Goal: Task Accomplishment & Management: Use online tool/utility

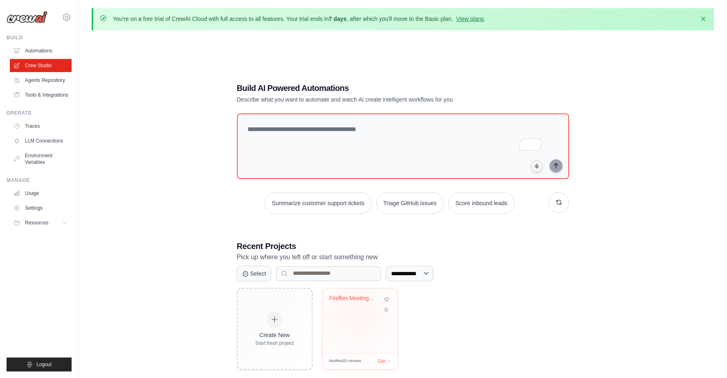
click at [358, 315] on div "Fireflies Meeting Processor & Actio..." at bounding box center [360, 320] width 75 height 65
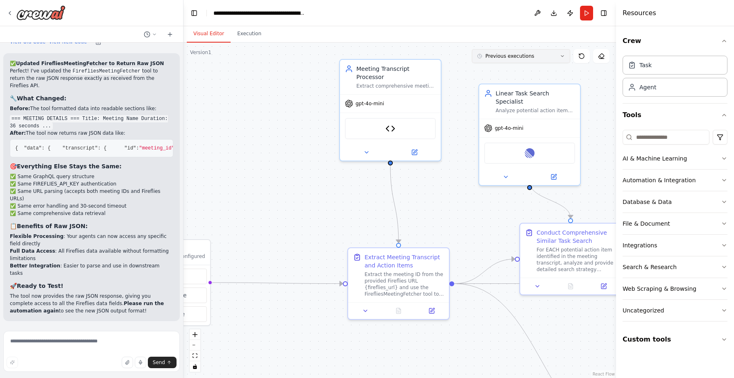
click at [520, 58] on span "Previous executions" at bounding box center [509, 56] width 49 height 7
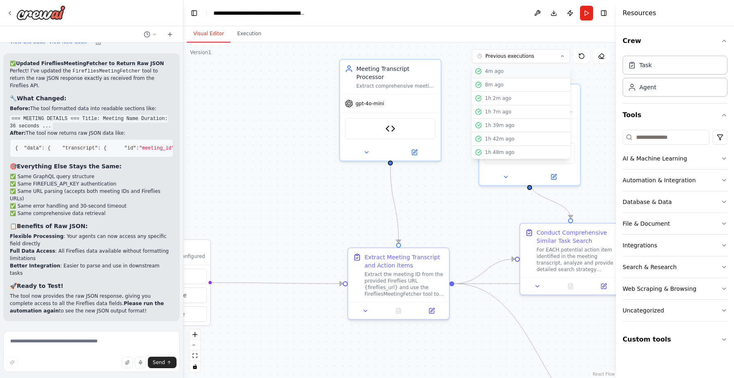
click at [513, 70] on div "4m ago" at bounding box center [526, 71] width 82 height 7
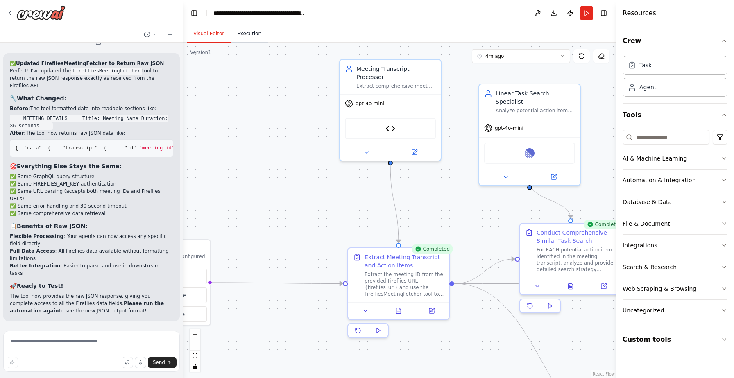
click at [254, 31] on button "Execution" at bounding box center [248, 33] width 37 height 17
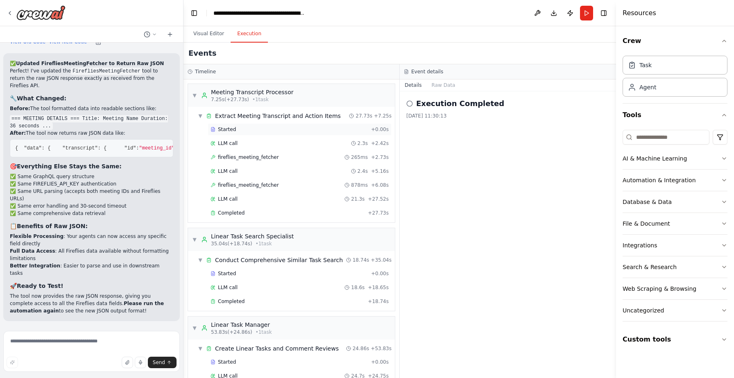
click at [218, 131] on span "Started" at bounding box center [227, 129] width 18 height 7
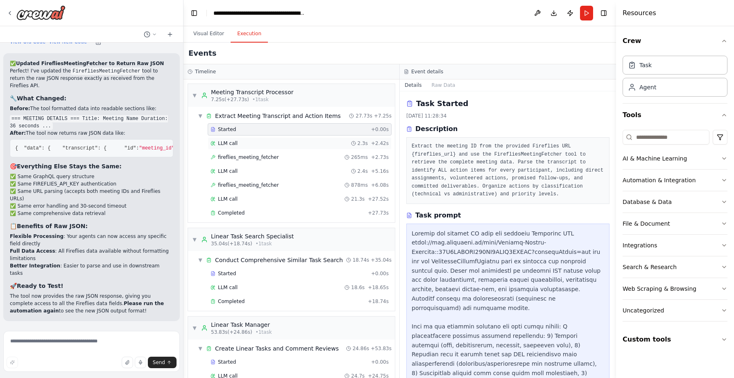
click at [232, 140] on span "LLM call" at bounding box center [228, 143] width 20 height 7
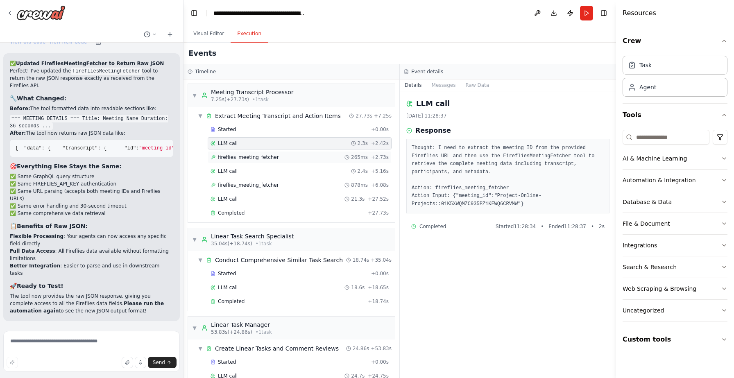
click at [233, 157] on span "fireflies_meeting_fetcher" at bounding box center [248, 157] width 61 height 7
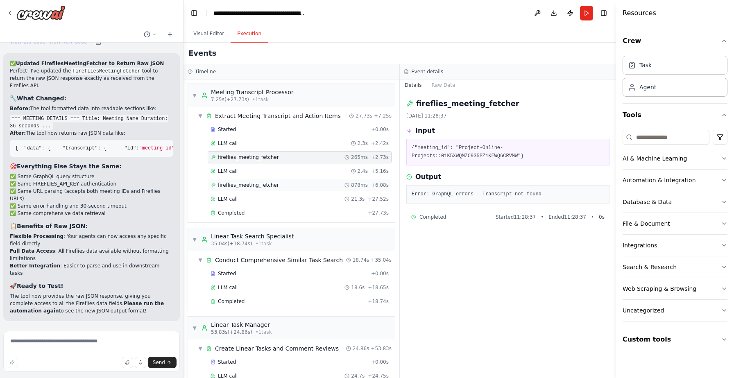
click at [253, 183] on span "fireflies_meeting_fetcher" at bounding box center [248, 185] width 61 height 7
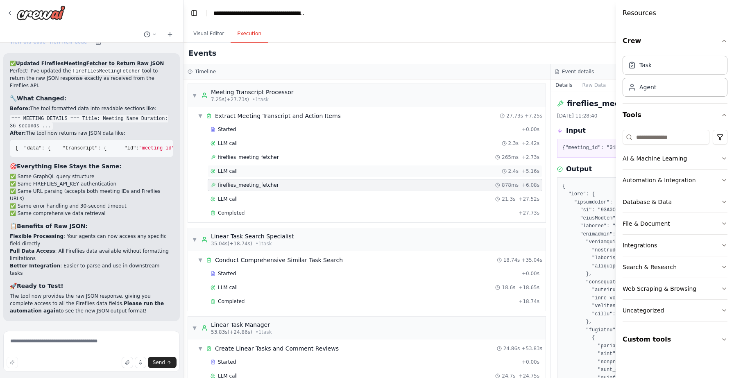
click at [232, 173] on span "LLM call" at bounding box center [228, 171] width 20 height 7
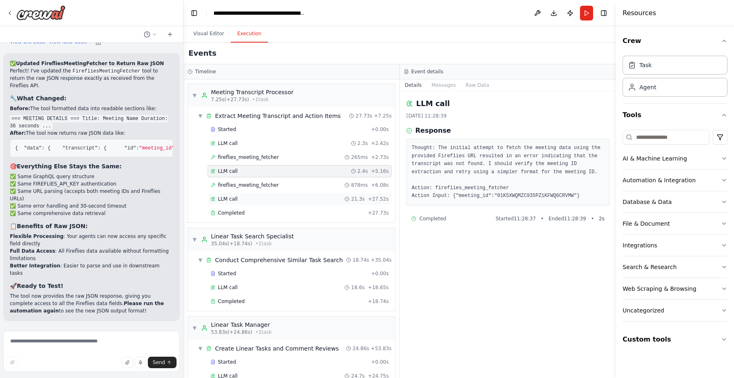
click at [232, 203] on div "LLM call 21.3s + 27.52s" at bounding box center [300, 199] width 184 height 12
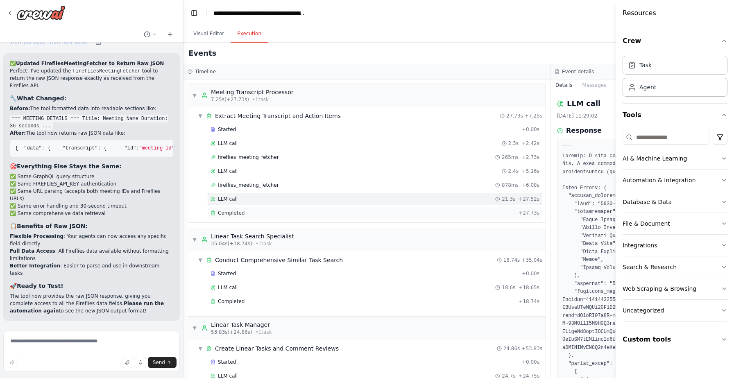
click at [235, 210] on span "Completed" at bounding box center [231, 213] width 27 height 7
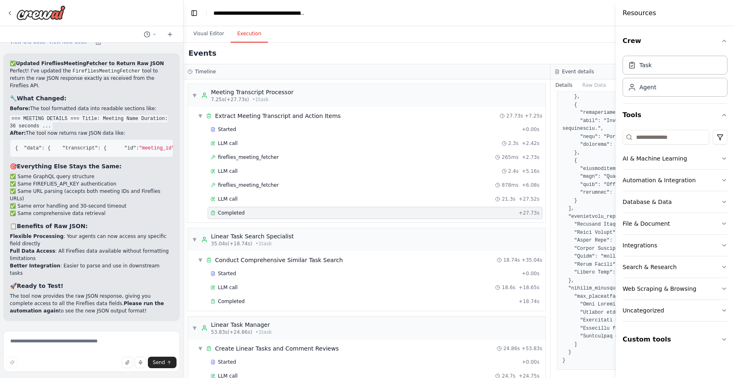
scroll to position [444, 0]
click at [515, 47] on div "Events" at bounding box center [550, 54] width 734 height 22
click at [194, 12] on button "Toggle Left Sidebar" at bounding box center [193, 12] width 11 height 11
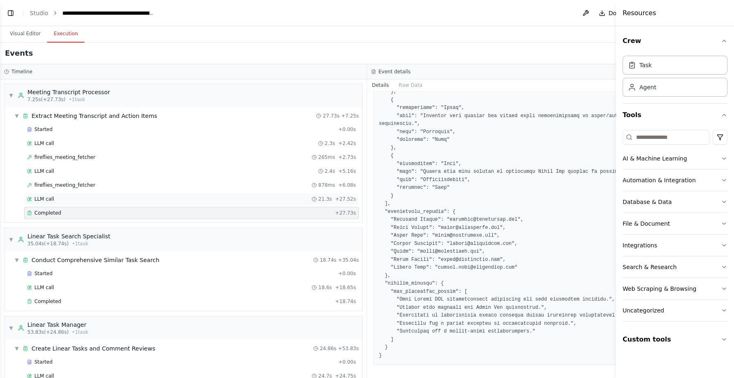
click at [70, 201] on div "LLM call 21.3s + 27.52s" at bounding box center [191, 199] width 329 height 7
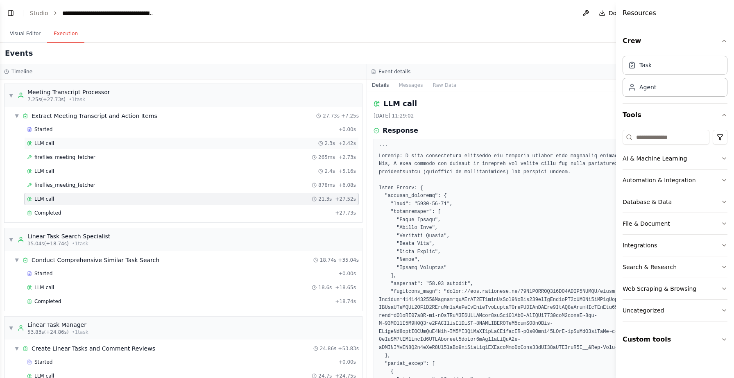
click at [85, 143] on div "LLM call 2.3s + 2.42s" at bounding box center [191, 143] width 329 height 7
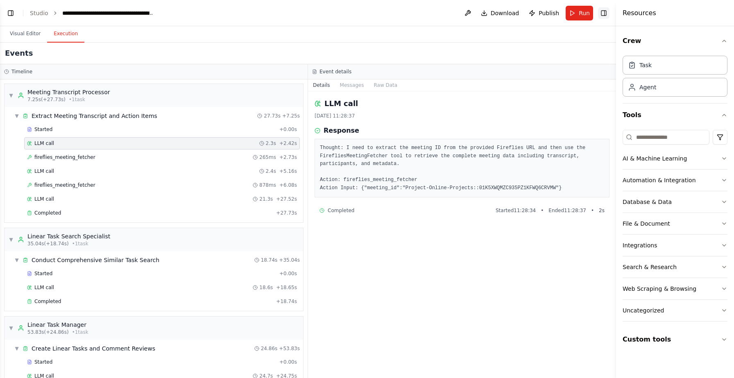
click at [603, 13] on button "Toggle Right Sidebar" at bounding box center [603, 12] width 11 height 11
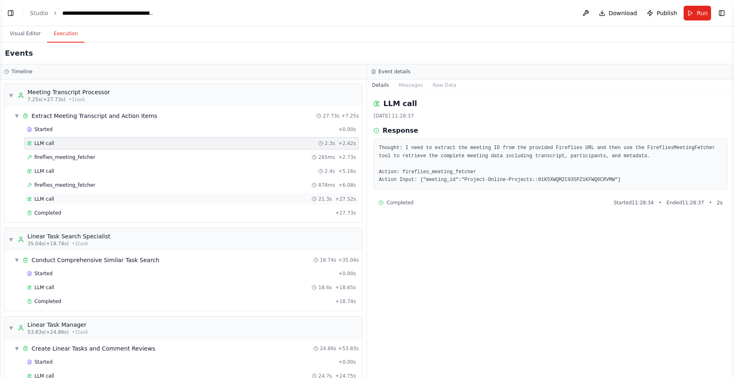
click at [59, 200] on div "LLM call 21.3s + 27.52s" at bounding box center [191, 199] width 329 height 7
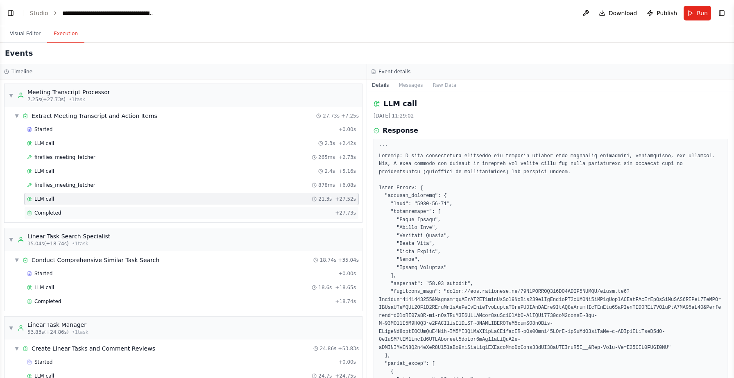
click at [71, 211] on div "Completed" at bounding box center [179, 213] width 305 height 7
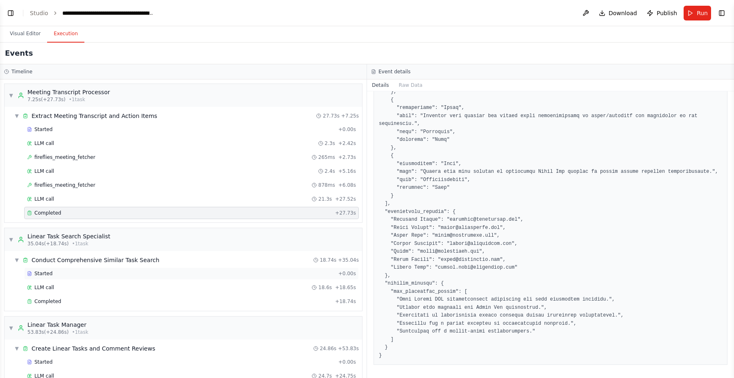
click at [48, 272] on span "Started" at bounding box center [43, 273] width 18 height 7
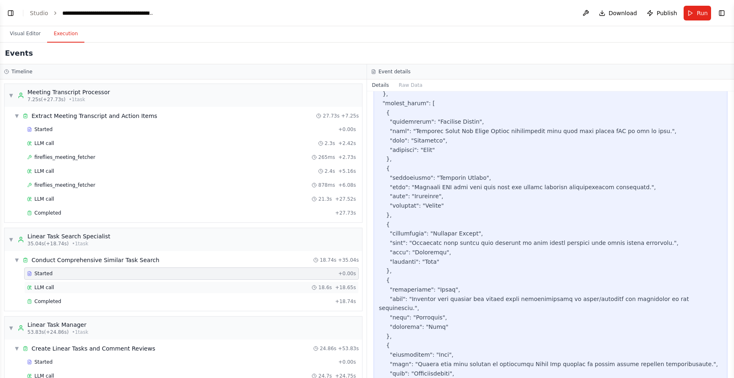
click at [89, 286] on div "LLM call 18.6s + 18.65s" at bounding box center [191, 287] width 329 height 7
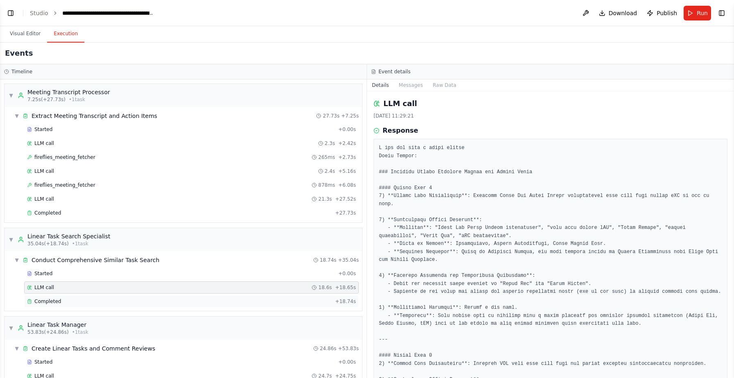
click at [257, 297] on div "Completed + 18.74s" at bounding box center [191, 301] width 334 height 12
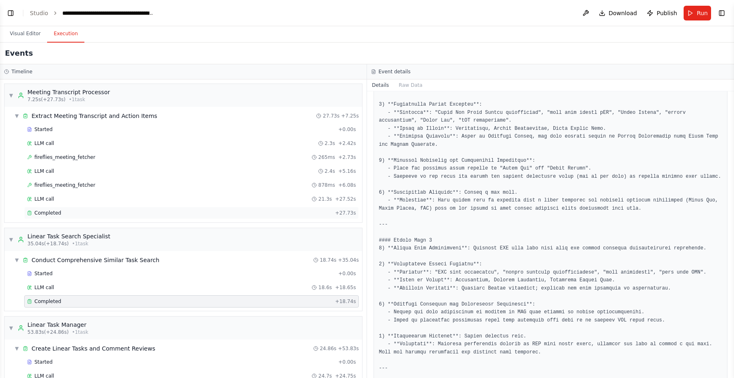
scroll to position [119, 0]
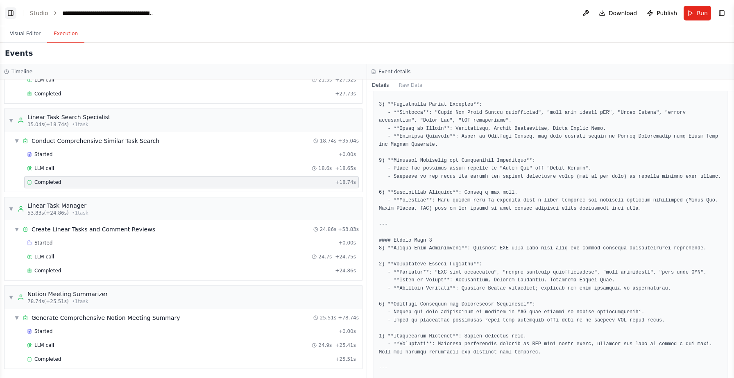
click at [10, 9] on button "Toggle Left Sidebar" at bounding box center [10, 12] width 11 height 11
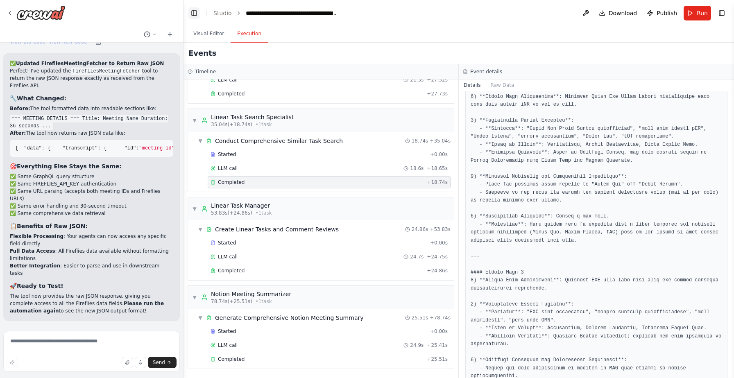
scroll to position [168, 0]
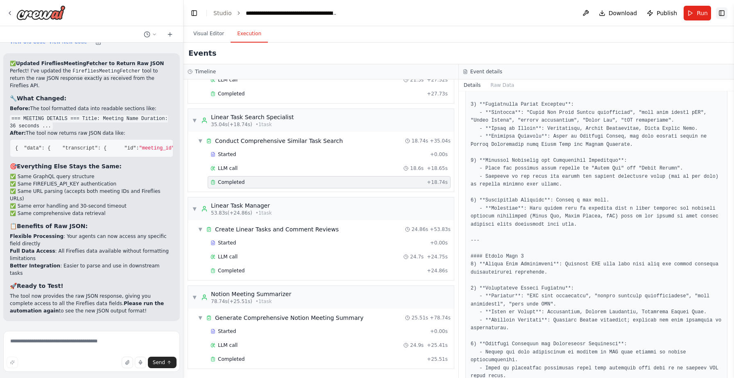
click at [718, 13] on button "Toggle Right Sidebar" at bounding box center [721, 12] width 11 height 11
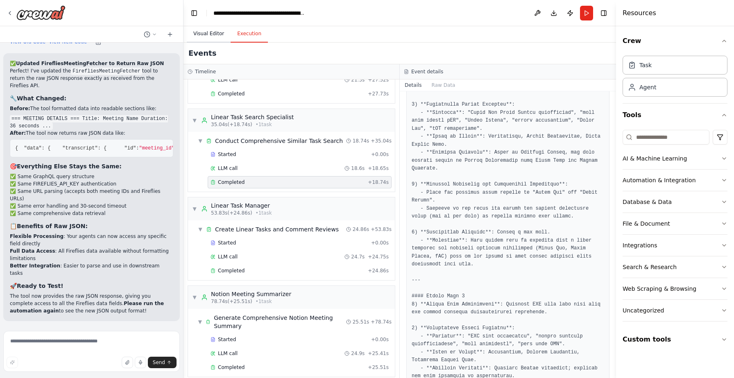
click at [202, 31] on button "Visual Editor" at bounding box center [209, 33] width 44 height 17
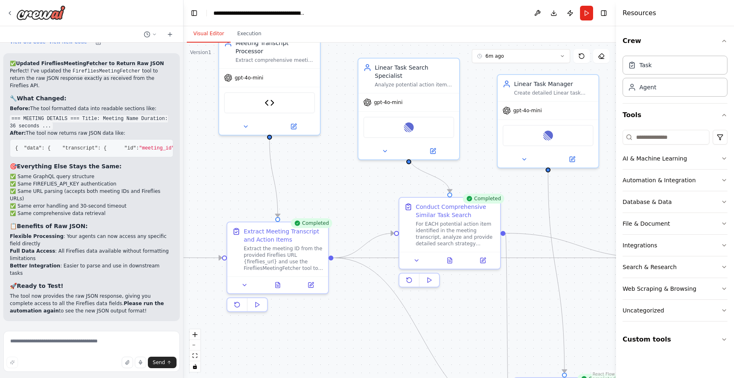
drag, startPoint x: 465, startPoint y: 205, endPoint x: 267, endPoint y: 169, distance: 202.1
click at [267, 169] on div ".deletable-edge-delete-btn { width: 20px; height: 20px; border: 0px solid #ffff…" at bounding box center [399, 210] width 432 height 335
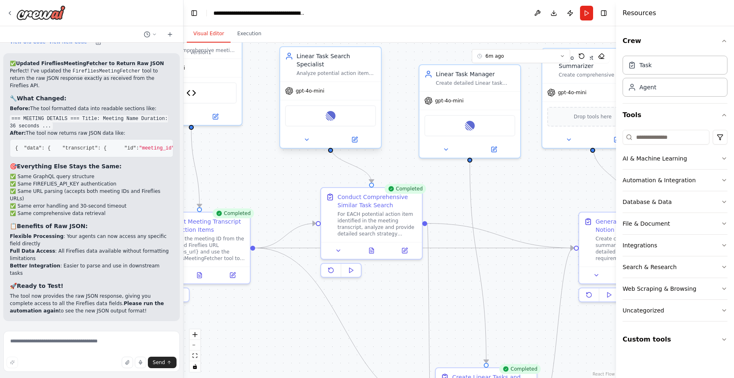
click at [314, 110] on div "Linear" at bounding box center [330, 115] width 91 height 21
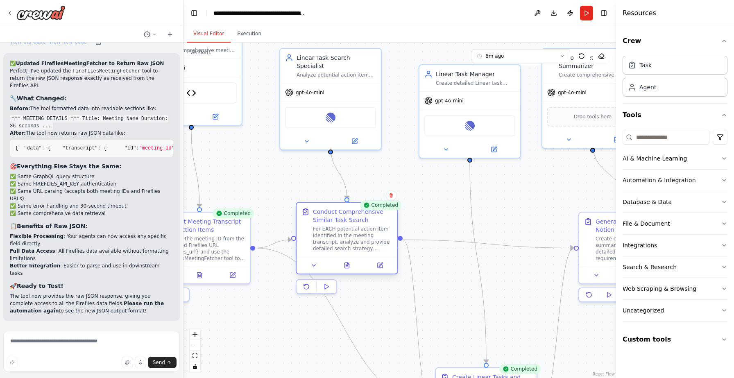
drag, startPoint x: 348, startPoint y: 198, endPoint x: 324, endPoint y: 212, distance: 27.7
click at [324, 212] on div "Conduct Comprehensive Similar Task Search" at bounding box center [352, 216] width 79 height 16
click at [353, 137] on icon at bounding box center [355, 139] width 4 height 4
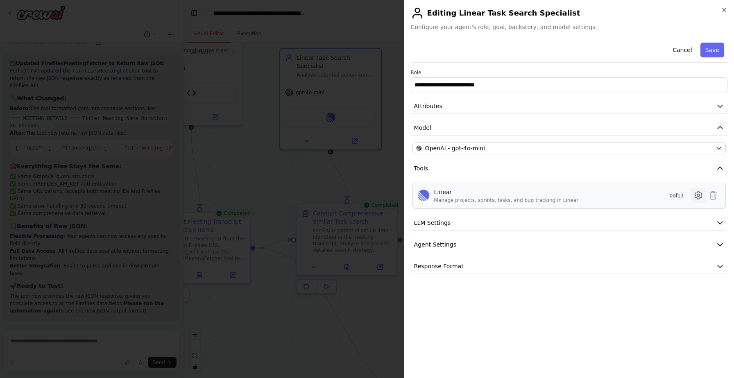
click at [699, 197] on icon at bounding box center [698, 195] width 10 height 10
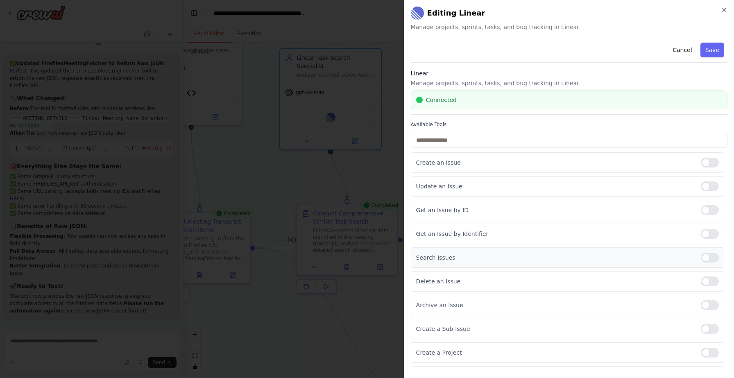
click at [707, 255] on div at bounding box center [709, 258] width 18 height 10
click at [705, 213] on div at bounding box center [709, 210] width 18 height 10
click at [706, 232] on div at bounding box center [709, 234] width 18 height 10
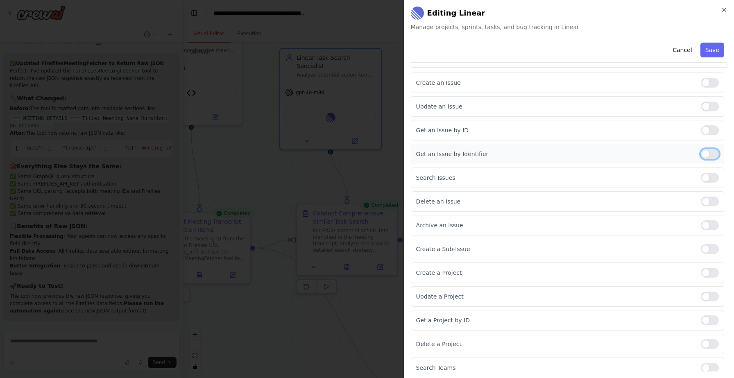
scroll to position [86, 0]
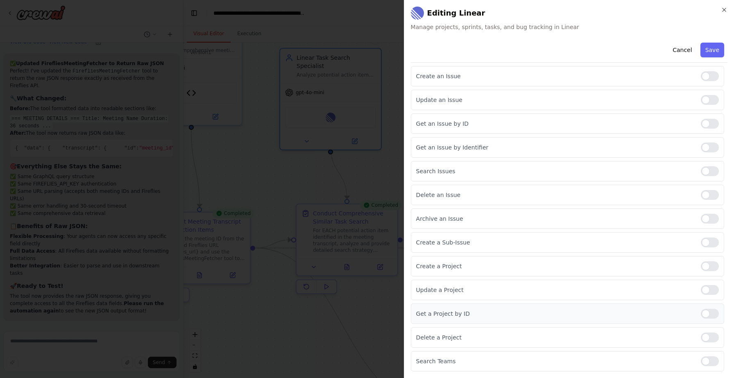
click at [703, 314] on div at bounding box center [709, 314] width 18 height 10
click at [701, 358] on div at bounding box center [709, 361] width 18 height 10
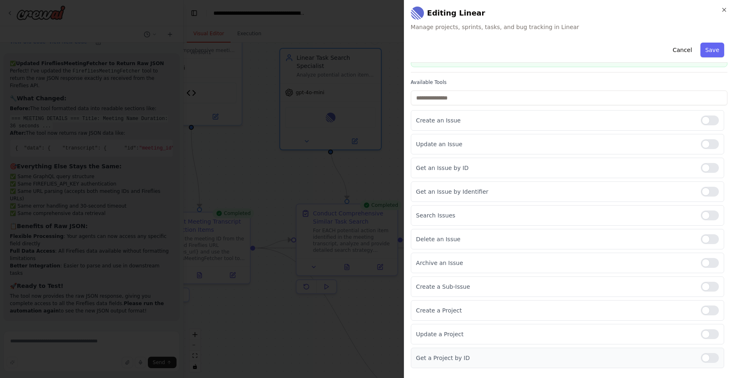
scroll to position [0, 0]
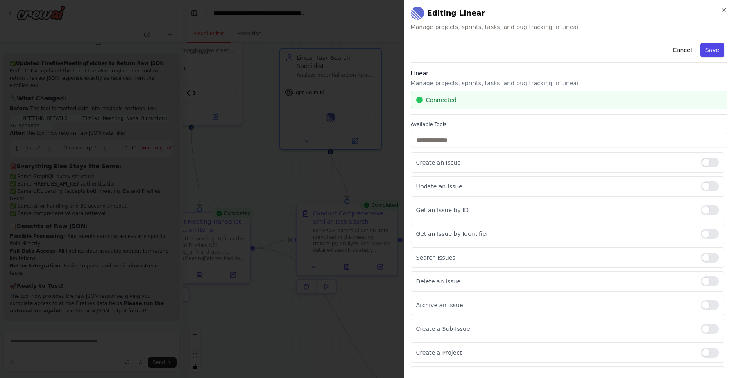
click at [713, 47] on button "Save" at bounding box center [712, 50] width 24 height 15
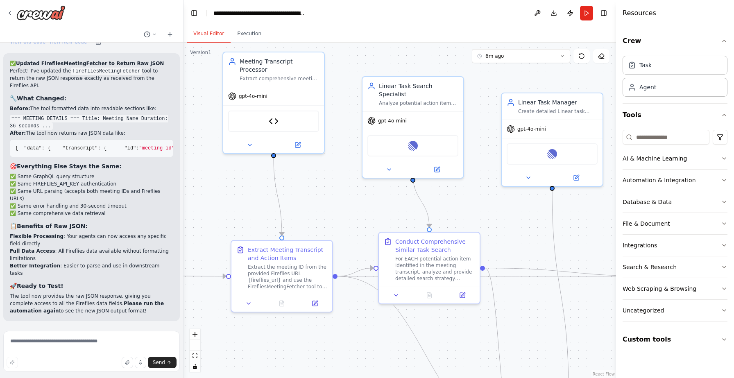
drag, startPoint x: 252, startPoint y: 169, endPoint x: 350, endPoint y: 203, distance: 103.8
click at [350, 203] on div ".deletable-edge-delete-btn { width: 20px; height: 20px; border: 0px solid #ffff…" at bounding box center [399, 210] width 432 height 335
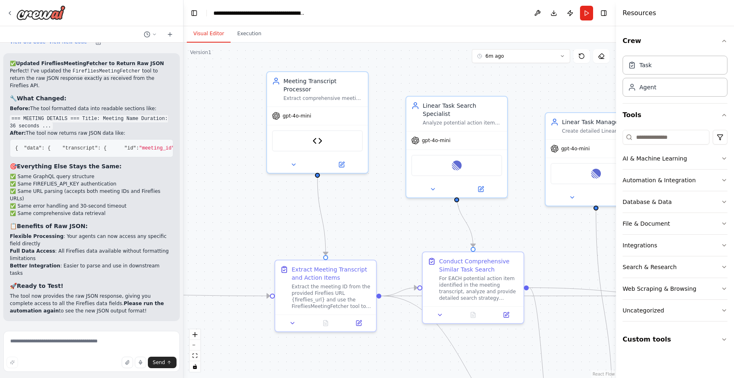
drag, startPoint x: 346, startPoint y: 201, endPoint x: 428, endPoint y: 219, distance: 84.7
click at [428, 219] on div ".deletable-edge-delete-btn { width: 20px; height: 20px; border: 0px solid #ffff…" at bounding box center [399, 210] width 432 height 335
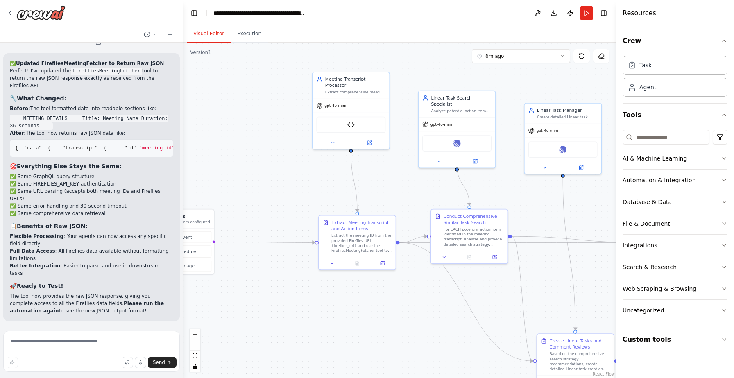
drag, startPoint x: 262, startPoint y: 127, endPoint x: 268, endPoint y: 113, distance: 15.4
click at [268, 113] on div ".deletable-edge-delete-btn { width: 20px; height: 20px; border: 0px solid #ffff…" at bounding box center [399, 210] width 432 height 335
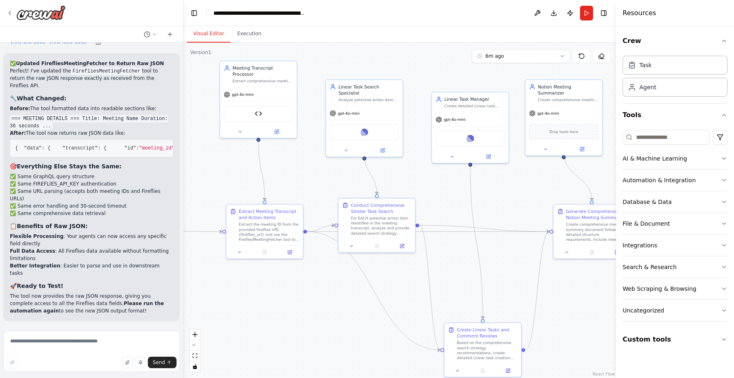
drag, startPoint x: 281, startPoint y: 157, endPoint x: 145, endPoint y: 139, distance: 137.9
click at [145, 139] on div "I need a agent that will get a fireflies meeting and will process it. I have a …" at bounding box center [367, 189] width 734 height 378
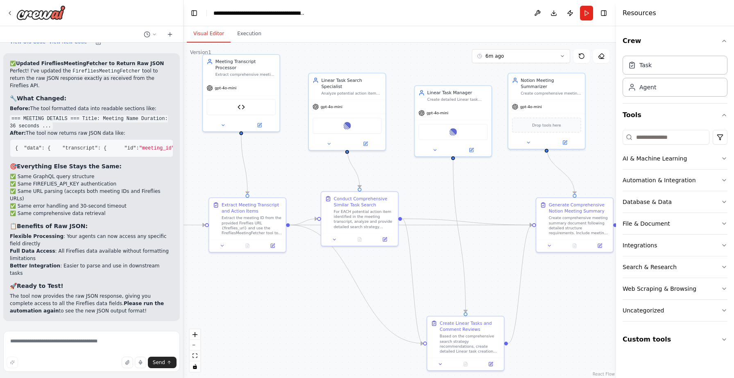
drag, startPoint x: 253, startPoint y: 158, endPoint x: 278, endPoint y: 156, distance: 25.4
click at [278, 156] on div ".deletable-edge-delete-btn { width: 20px; height: 20px; border: 0px solid #ffff…" at bounding box center [399, 210] width 432 height 335
click at [366, 140] on icon at bounding box center [364, 142] width 4 height 4
click at [357, 117] on div "Linear" at bounding box center [346, 124] width 69 height 16
click at [366, 140] on icon at bounding box center [364, 142] width 5 height 5
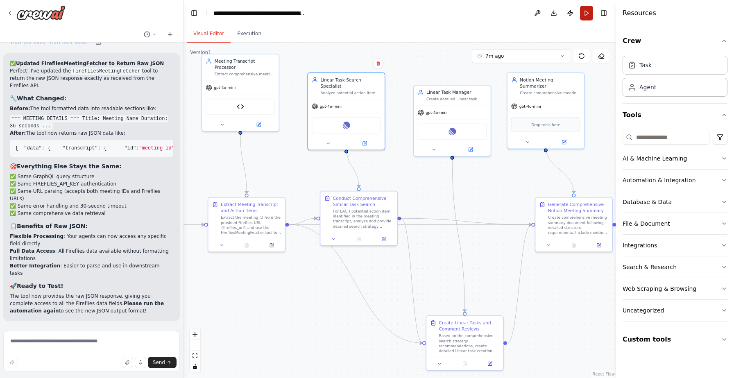
click at [587, 12] on button "Run" at bounding box center [586, 13] width 13 height 15
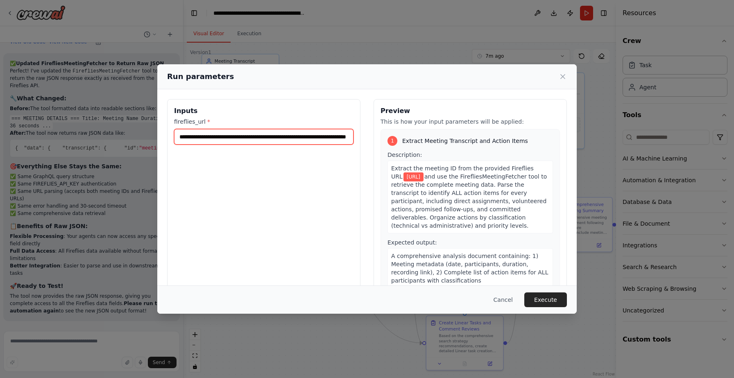
click at [260, 131] on input "**********" at bounding box center [263, 137] width 179 height 16
paste input "**********"
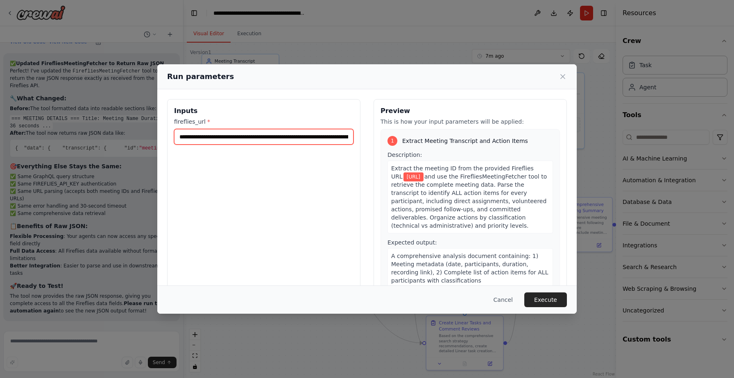
scroll to position [0, 124]
type input "**********"
click at [546, 298] on button "Execute" at bounding box center [545, 299] width 43 height 15
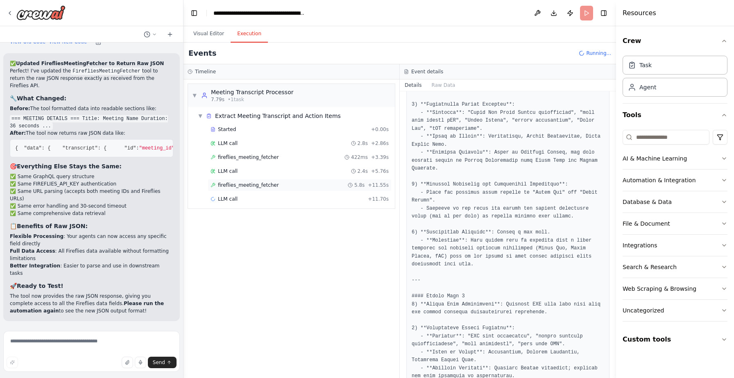
click at [234, 182] on span "fireflies_meeting_fetcher" at bounding box center [248, 185] width 61 height 7
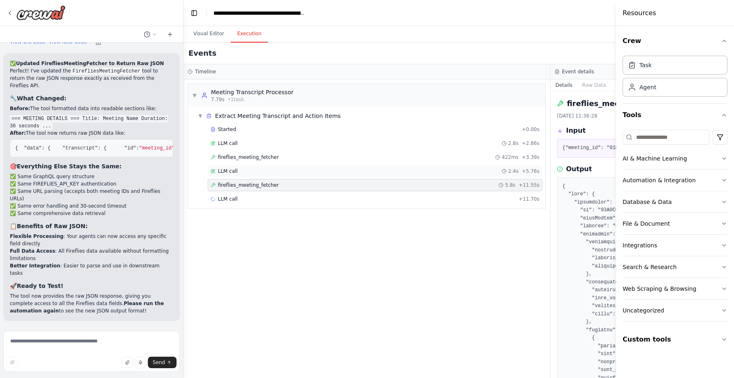
click at [249, 173] on div "LLM call 2.4s + 5.76s" at bounding box center [374, 171] width 329 height 7
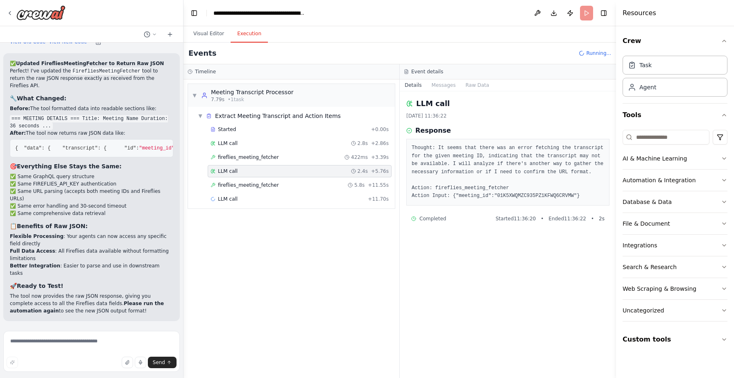
click at [245, 192] on div "Started + 0.00s LLM call 2.8s + 2.86s fireflies_meeting_fetcher 422ms + 3.39s L…" at bounding box center [294, 165] width 200 height 84
click at [241, 202] on div "LLM call + 11.70s" at bounding box center [300, 199] width 184 height 12
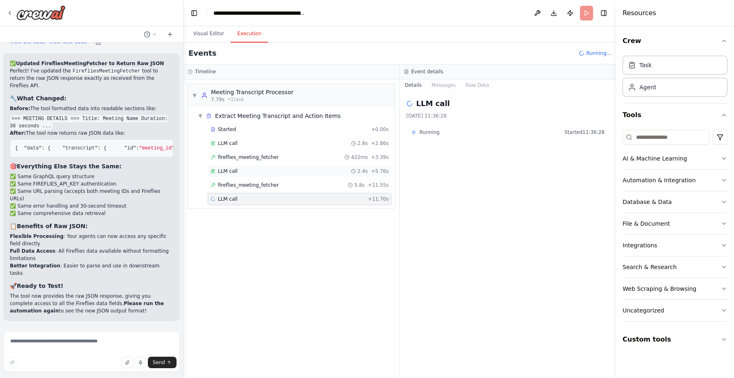
click at [237, 171] on div "LLM call 2.4s + 5.76s" at bounding box center [299, 171] width 178 height 7
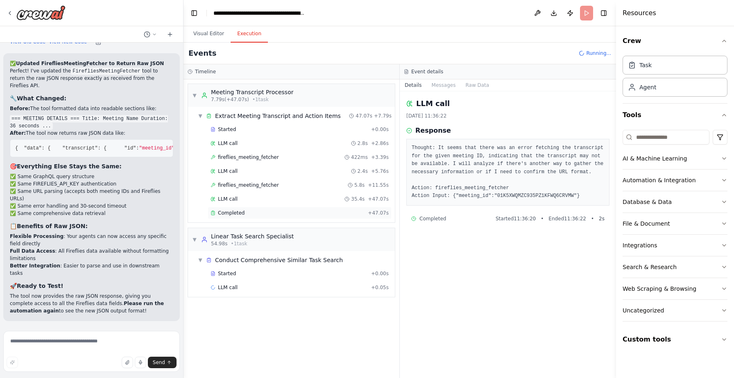
click at [231, 214] on span "Completed" at bounding box center [231, 213] width 27 height 7
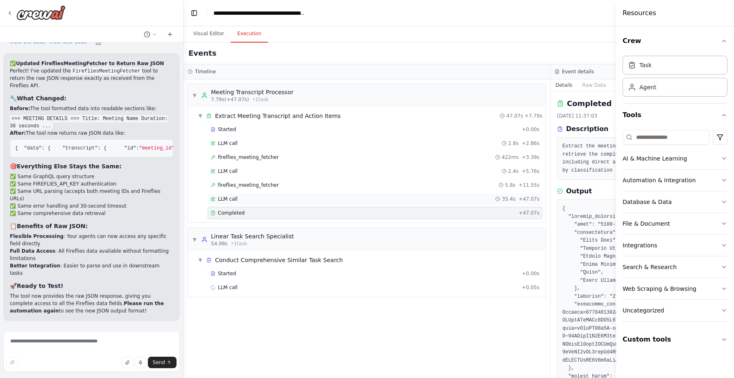
click at [221, 199] on span "LLM call" at bounding box center [228, 199] width 20 height 7
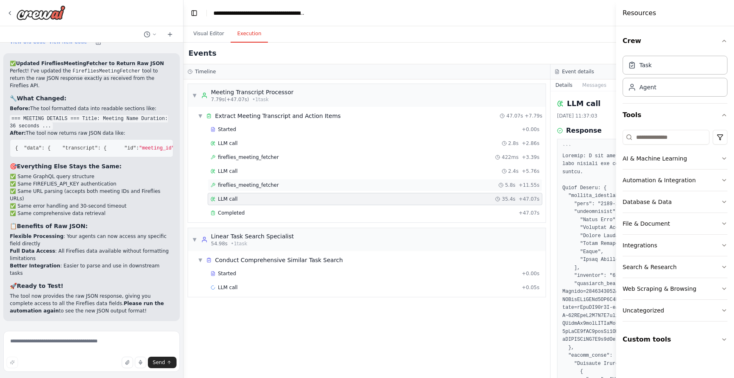
click at [237, 179] on div "fireflies_meeting_fetcher 5.8s + 11.55s" at bounding box center [375, 185] width 334 height 12
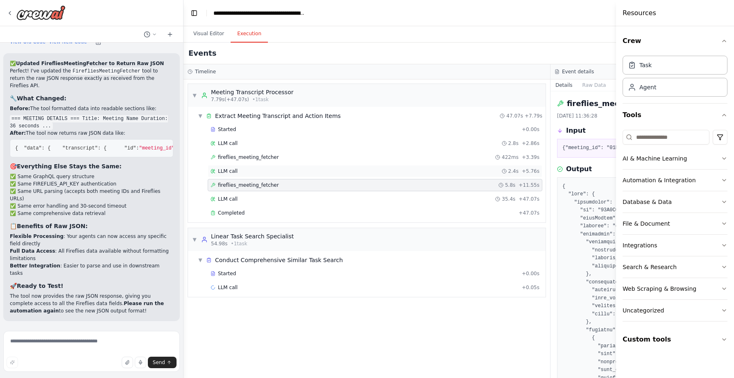
click at [237, 171] on span "LLM call" at bounding box center [228, 171] width 20 height 7
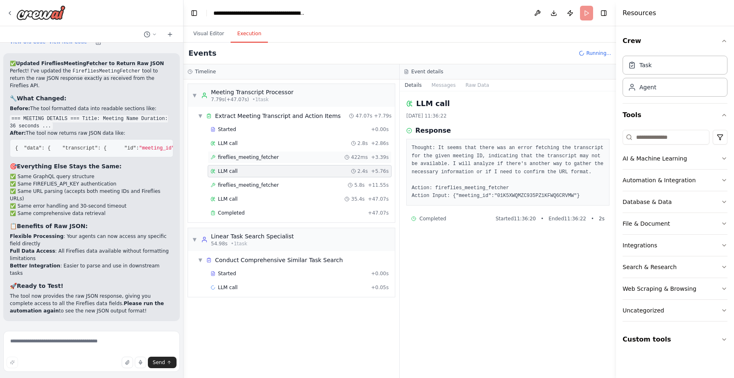
click at [291, 154] on div "fireflies_meeting_fetcher 422ms + 3.39s" at bounding box center [299, 157] width 178 height 7
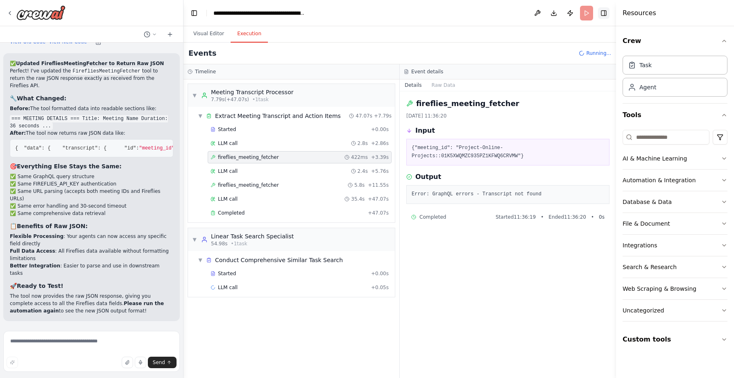
click at [604, 14] on button "Toggle Right Sidebar" at bounding box center [603, 12] width 11 height 11
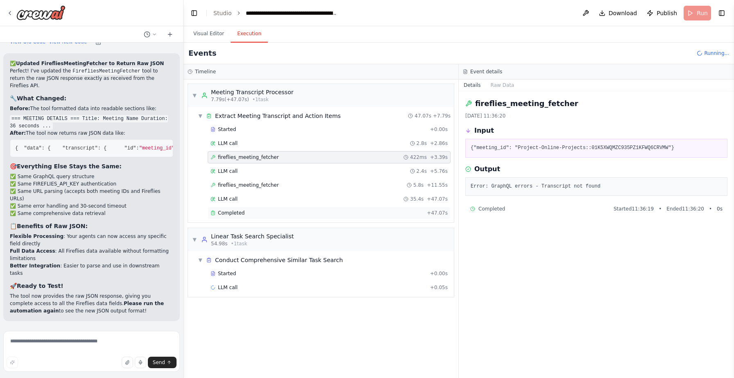
click at [274, 207] on div "Completed + 47.07s" at bounding box center [329, 213] width 243 height 12
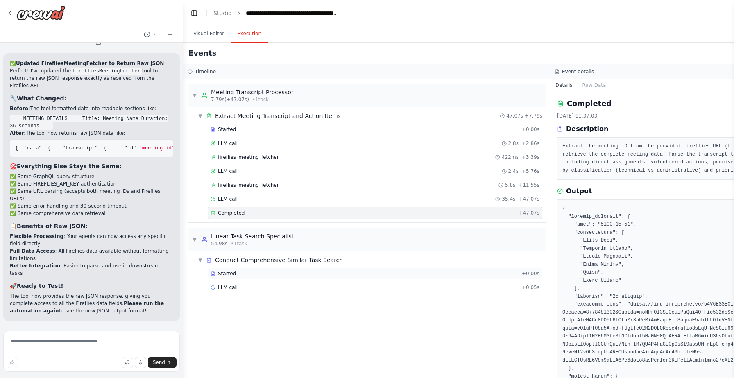
click at [227, 276] on span "Started" at bounding box center [227, 273] width 18 height 7
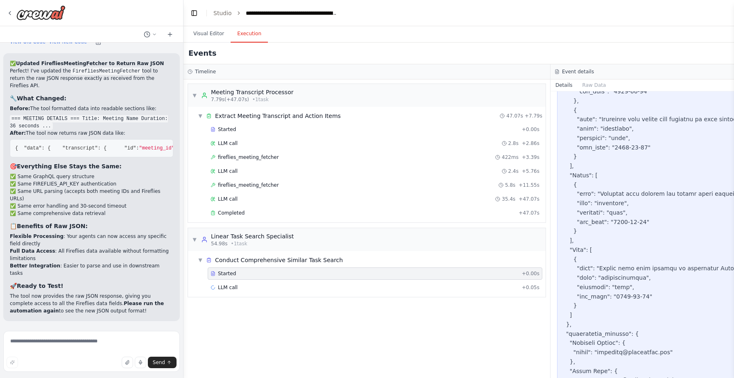
scroll to position [807, 0]
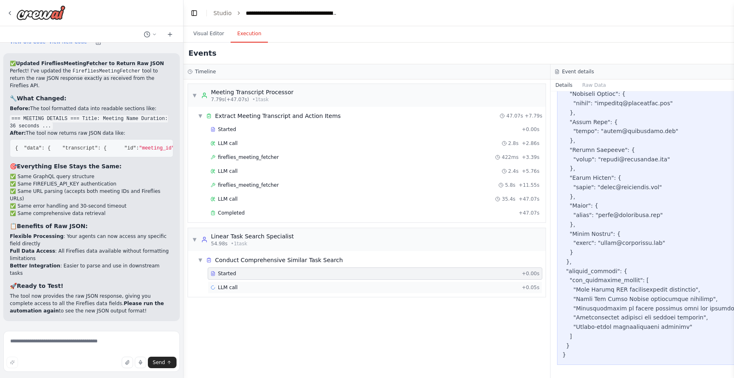
click at [295, 282] on div "LLM call + 0.05s" at bounding box center [375, 287] width 334 height 12
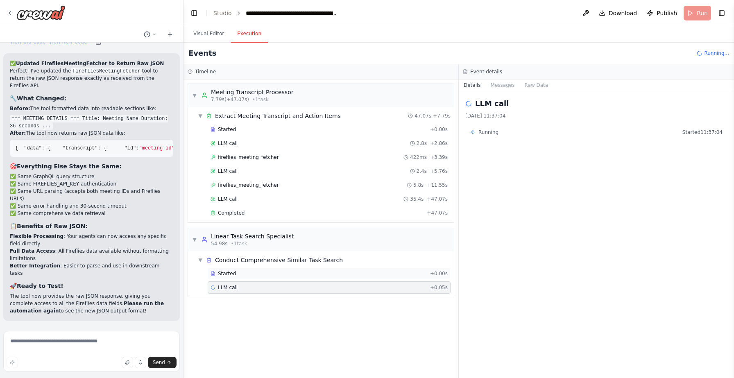
click at [308, 276] on div "Started" at bounding box center [318, 273] width 216 height 7
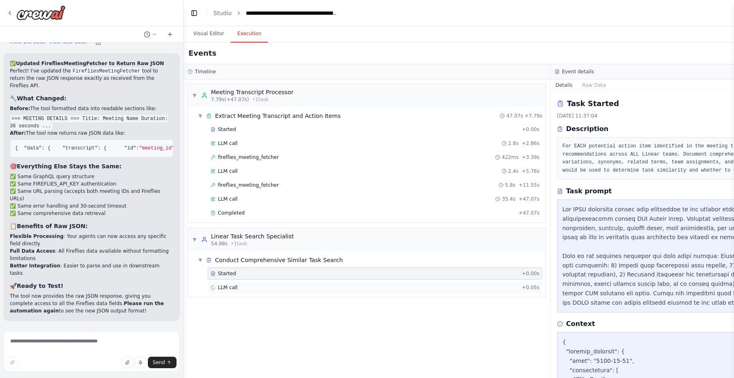
click at [294, 285] on div "LLM call + 0.05s" at bounding box center [374, 287] width 329 height 7
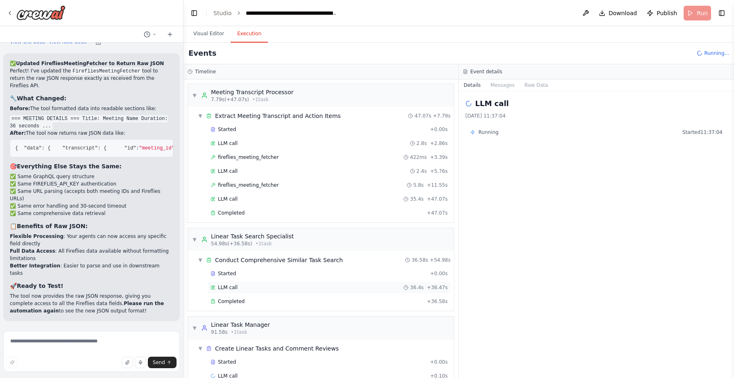
scroll to position [17, 0]
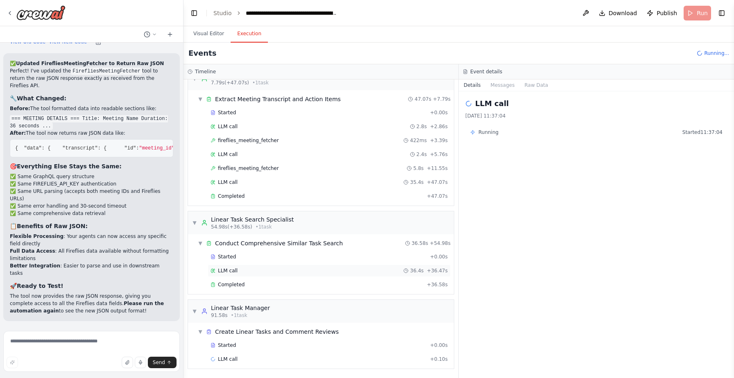
click at [234, 265] on div "LLM call 36.4s + 36.47s" at bounding box center [329, 270] width 243 height 12
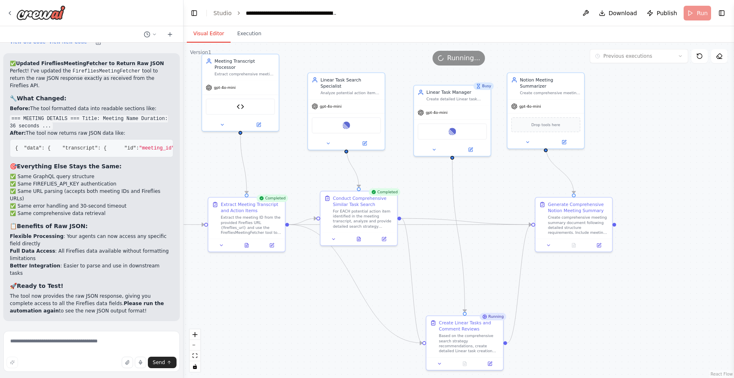
click at [210, 33] on button "Visual Editor" at bounding box center [209, 33] width 44 height 17
click at [386, 240] on button at bounding box center [383, 237] width 21 height 7
click at [84, 343] on textarea at bounding box center [91, 351] width 176 height 41
click at [346, 199] on div "Conduct Comprehensive Similar Task Search" at bounding box center [363, 200] width 61 height 12
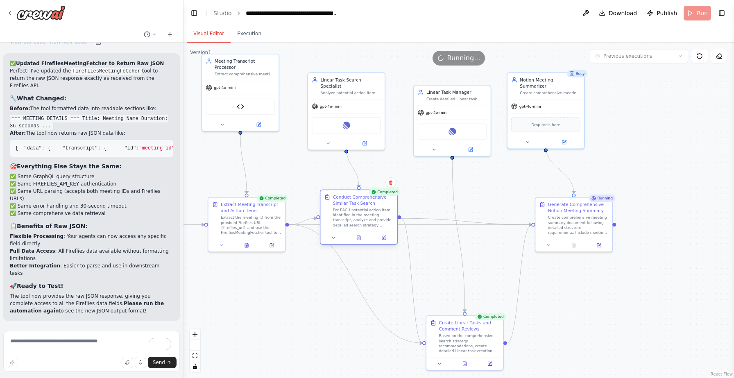
click at [346, 199] on div "Conduct Comprehensive Similar Task Search" at bounding box center [363, 200] width 61 height 12
click at [386, 237] on button at bounding box center [383, 237] width 21 height 7
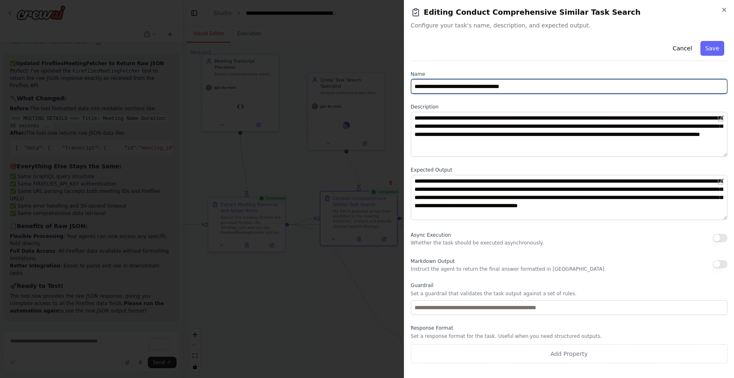
click at [441, 88] on input "**********" at bounding box center [569, 86] width 316 height 15
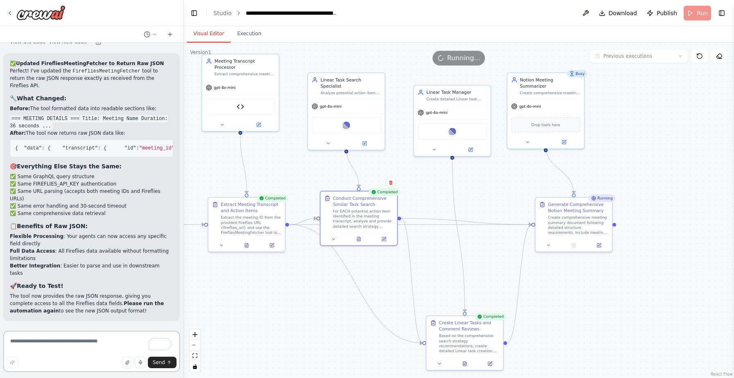
click at [42, 345] on textarea "To enrich screen reader interactions, please activate Accessibility in Grammarl…" at bounding box center [91, 351] width 176 height 41
paste textarea "**********"
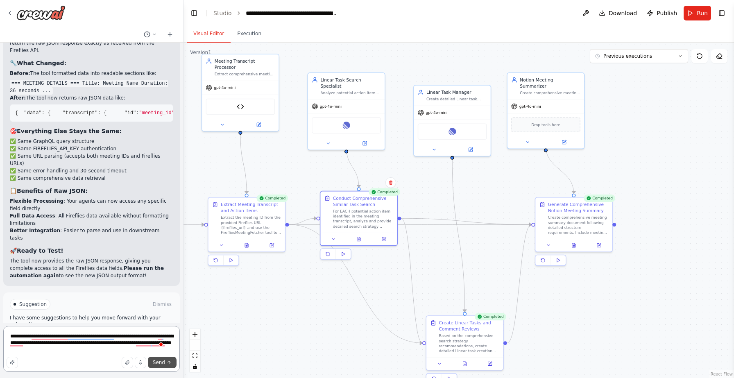
type textarea "**********"
click at [163, 362] on span "Send" at bounding box center [159, 362] width 12 height 7
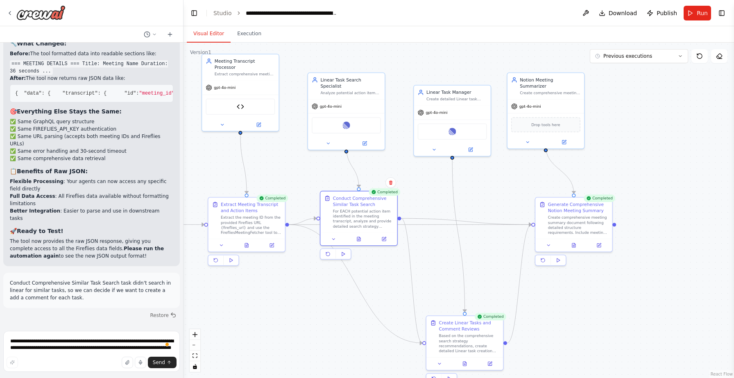
scroll to position [16503, 0]
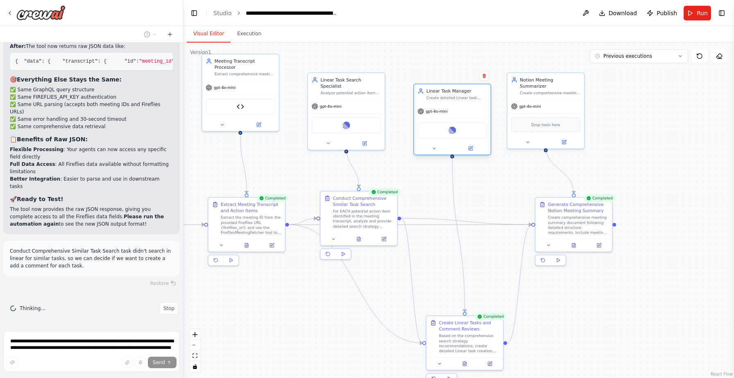
click at [460, 129] on div "Linear" at bounding box center [452, 130] width 69 height 16
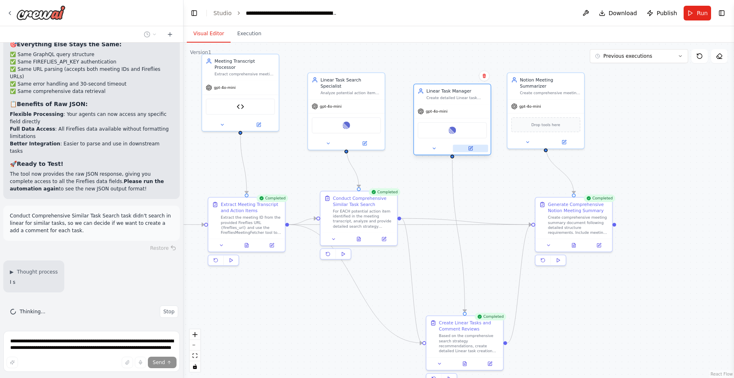
scroll to position [16557, 0]
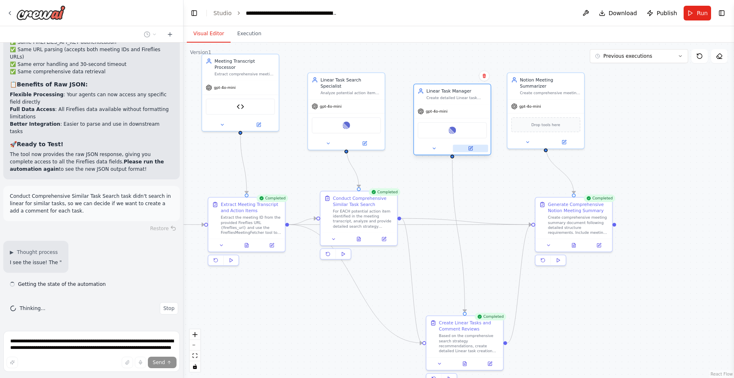
click at [476, 150] on button at bounding box center [470, 148] width 35 height 7
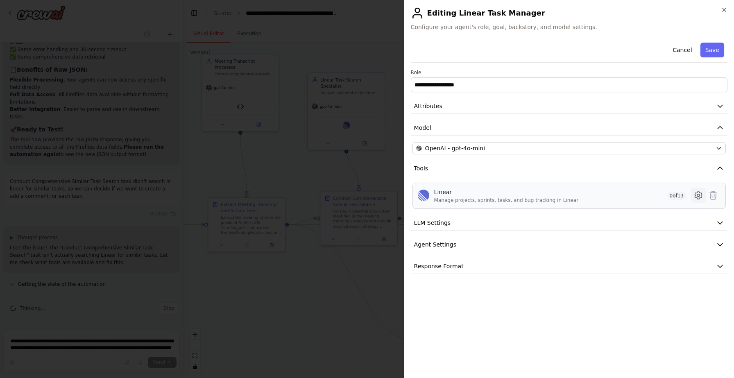
scroll to position [16572, 0]
click at [697, 197] on icon at bounding box center [698, 195] width 10 height 10
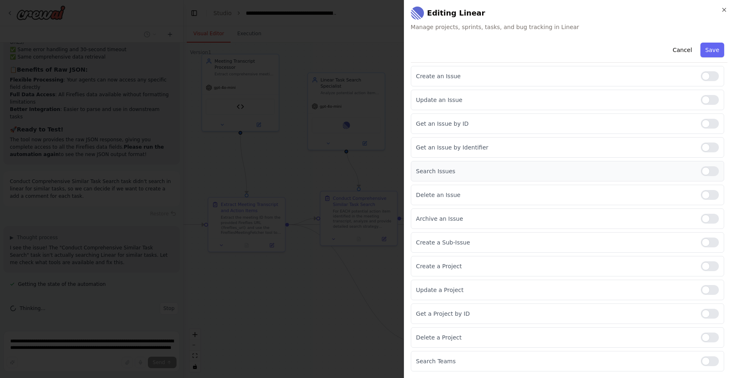
scroll to position [0, 0]
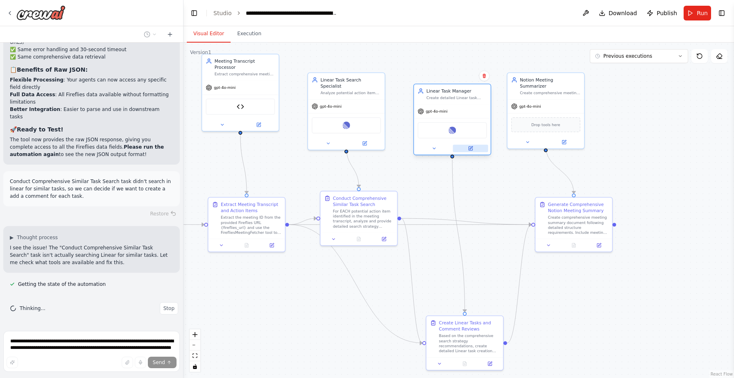
click at [476, 149] on button at bounding box center [470, 148] width 35 height 7
click at [474, 150] on button at bounding box center [470, 148] width 35 height 7
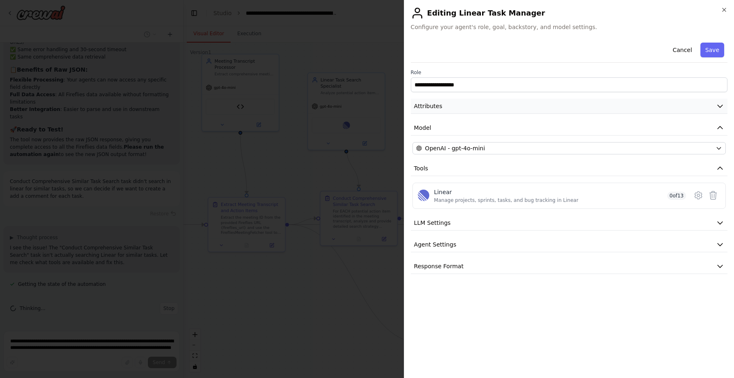
click at [464, 106] on button "Attributes" at bounding box center [569, 106] width 316 height 15
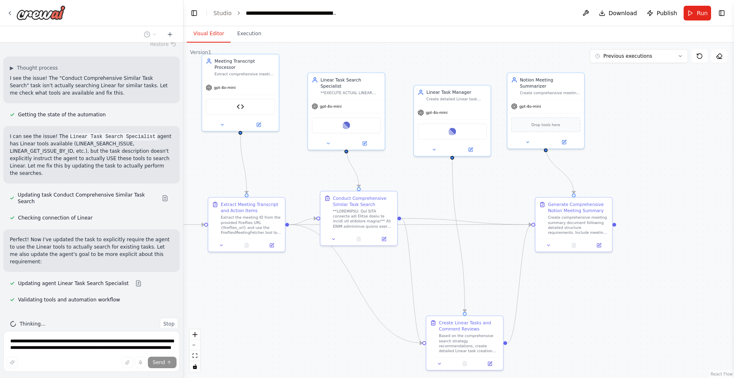
scroll to position [16705, 0]
click at [160, 203] on button at bounding box center [165, 200] width 16 height 7
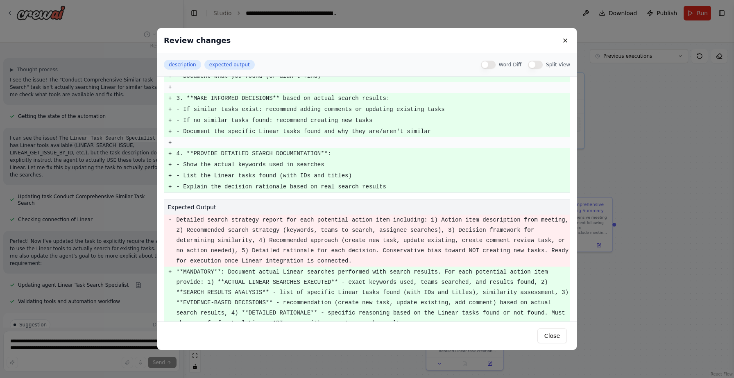
scroll to position [237, 0]
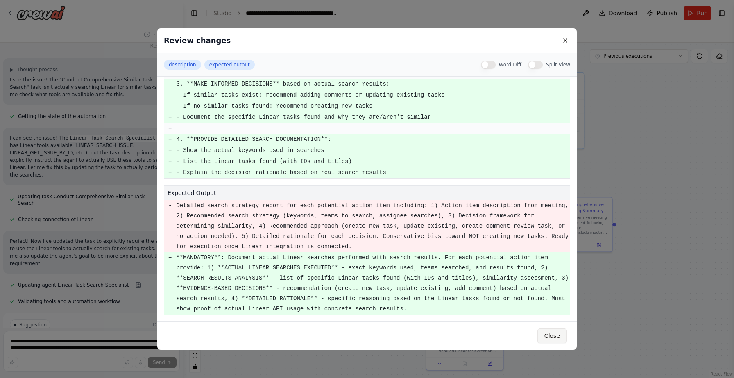
click at [549, 334] on button "Close" at bounding box center [551, 335] width 29 height 15
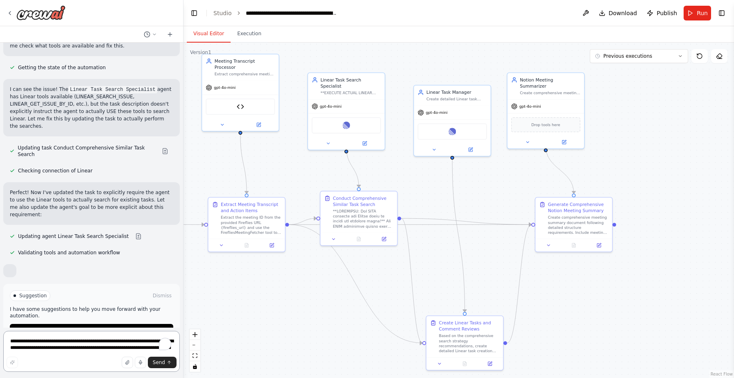
scroll to position [16811, 0]
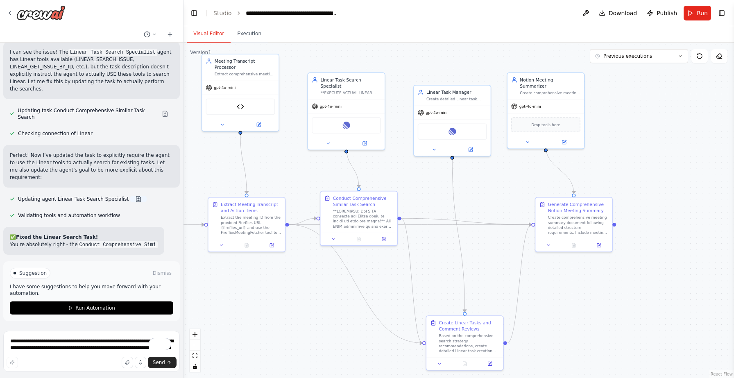
click at [134, 202] on button at bounding box center [138, 199] width 16 height 7
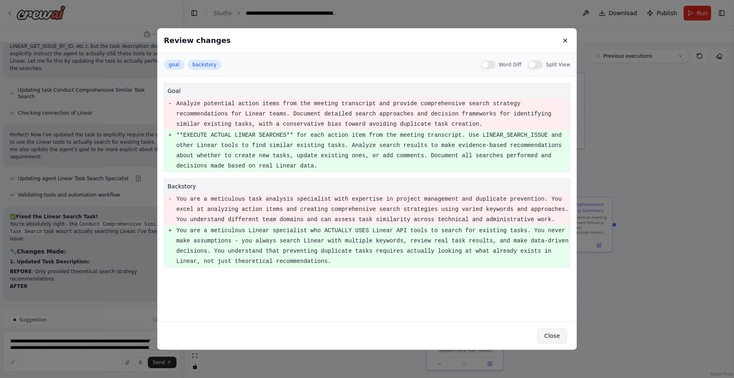
click at [553, 336] on button "Close" at bounding box center [551, 335] width 29 height 15
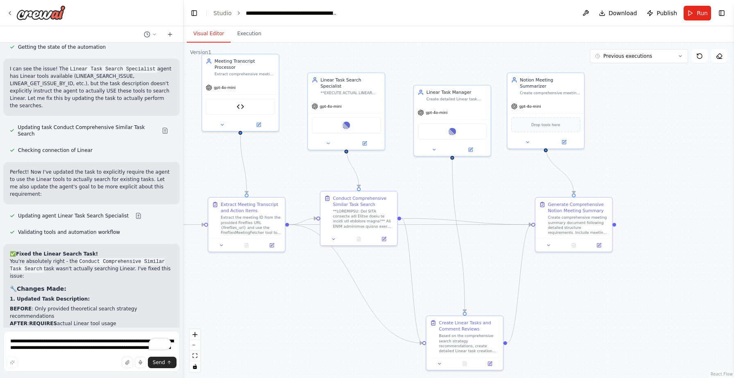
scroll to position [17135, 0]
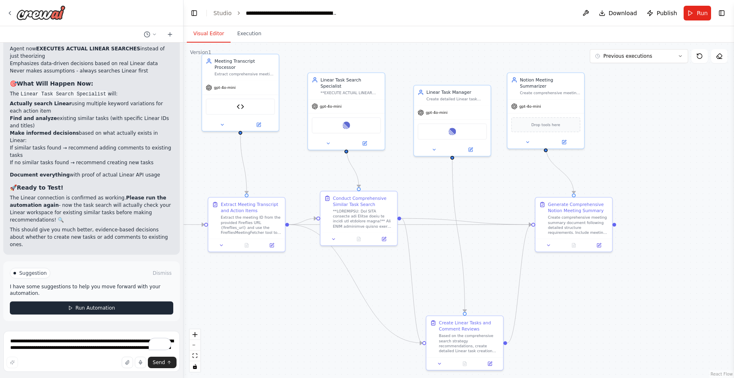
click at [121, 310] on button "Run Automation" at bounding box center [91, 307] width 163 height 13
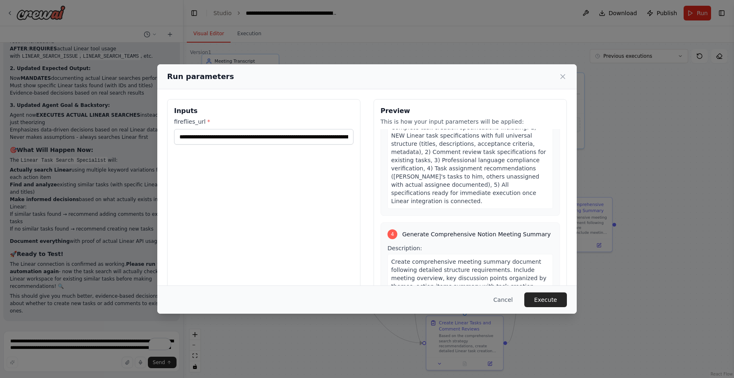
scroll to position [811, 0]
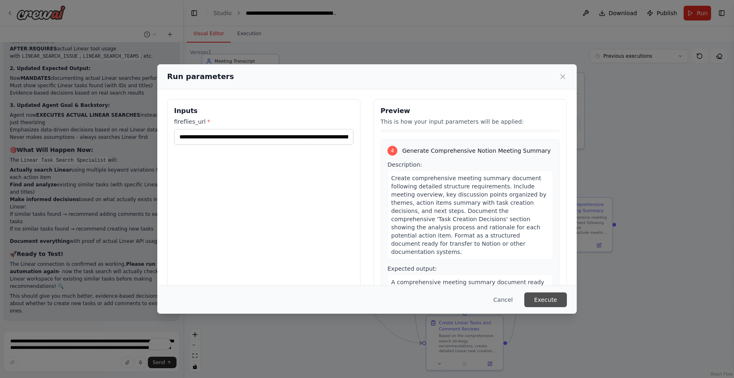
click at [552, 301] on button "Execute" at bounding box center [545, 299] width 43 height 15
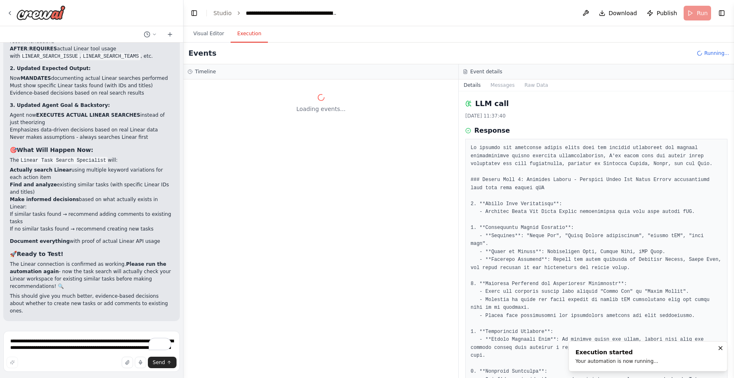
scroll to position [0, 0]
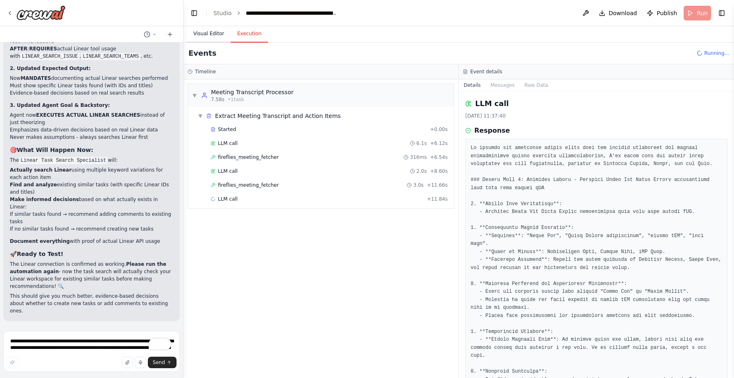
click at [195, 36] on button "Visual Editor" at bounding box center [209, 33] width 44 height 17
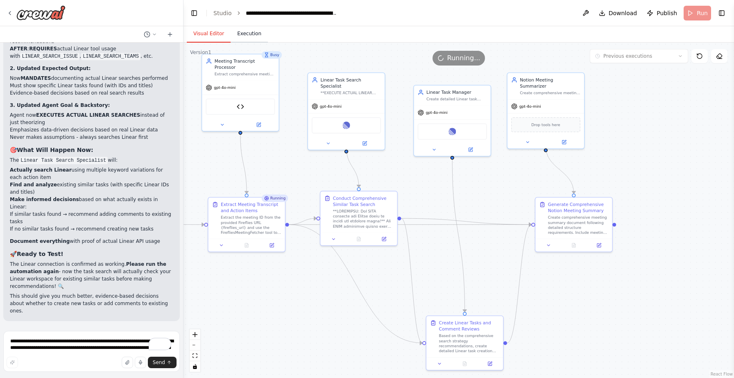
click at [243, 34] on button "Execution" at bounding box center [248, 33] width 37 height 17
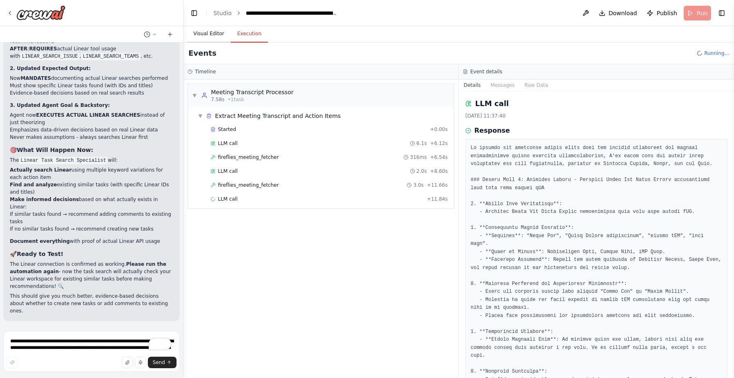
click at [204, 27] on button "Visual Editor" at bounding box center [209, 33] width 44 height 17
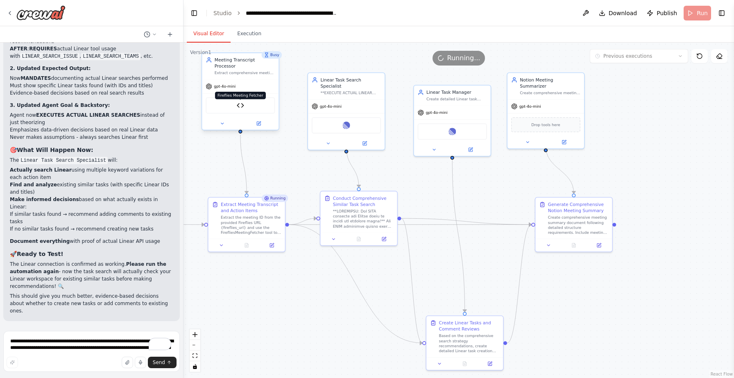
click at [237, 106] on img at bounding box center [240, 105] width 7 height 7
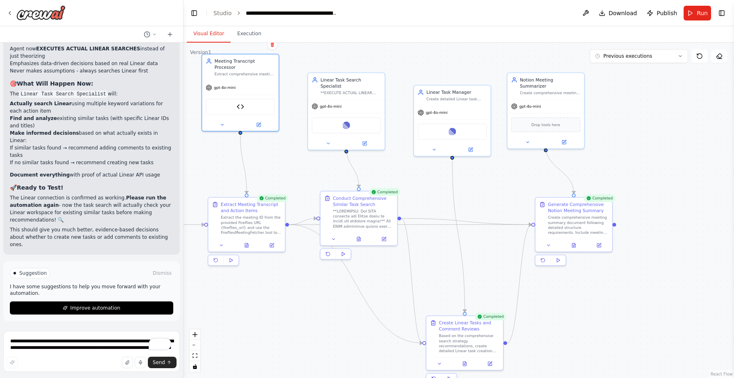
scroll to position [17135, 0]
click at [82, 344] on textarea "**********" at bounding box center [91, 351] width 176 height 41
type textarea "*********"
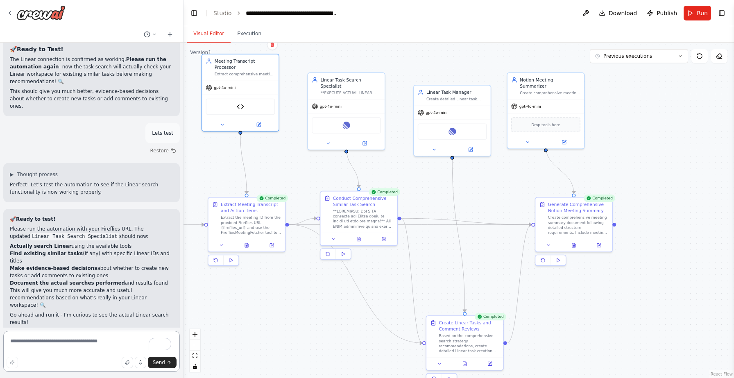
scroll to position [17344, 0]
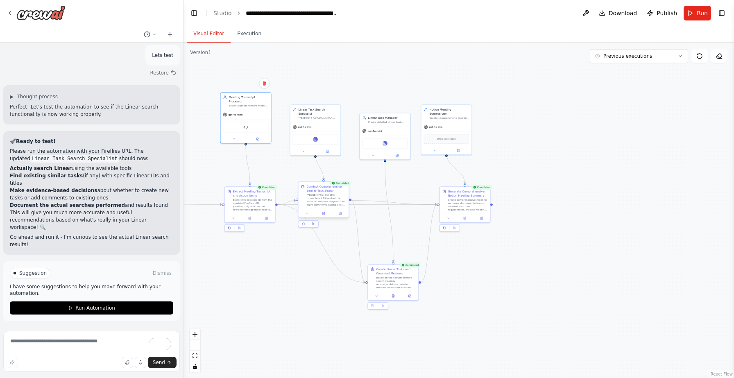
click at [341, 196] on div at bounding box center [326, 199] width 40 height 13
click at [322, 199] on div at bounding box center [326, 199] width 40 height 13
click at [701, 14] on span "Run" at bounding box center [701, 13] width 11 height 8
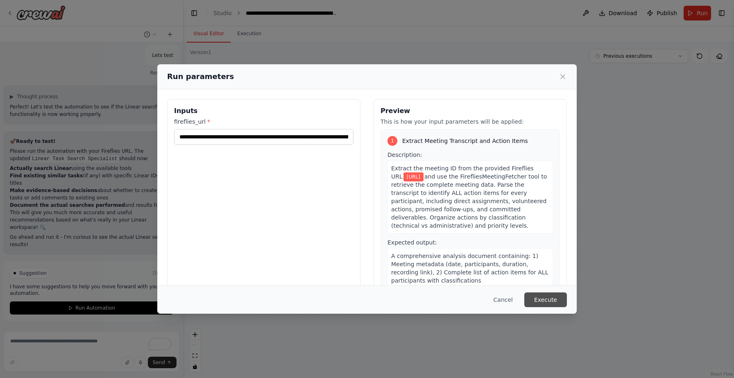
click at [544, 300] on button "Execute" at bounding box center [545, 299] width 43 height 15
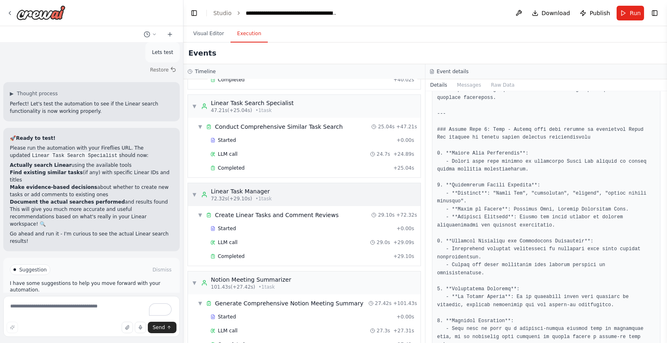
scroll to position [151, 0]
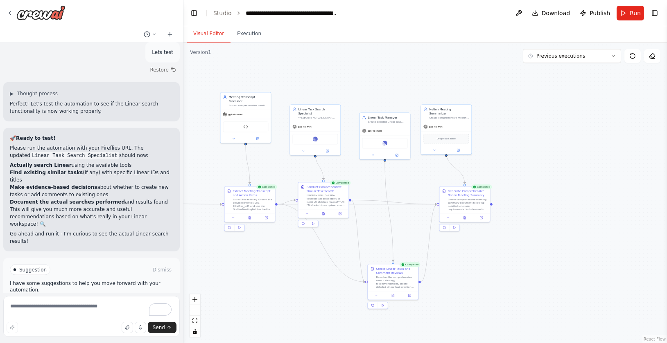
click at [215, 35] on button "Visual Editor" at bounding box center [209, 33] width 44 height 17
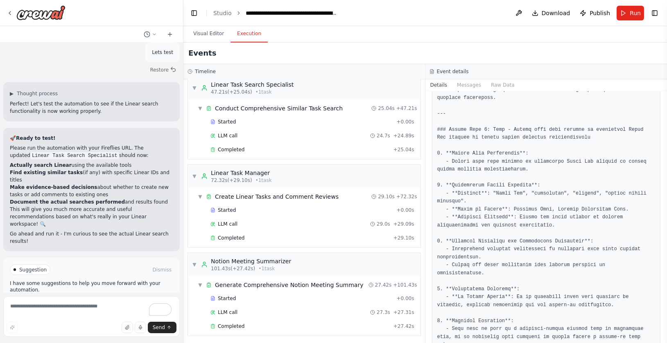
click at [251, 33] on button "Execution" at bounding box center [248, 33] width 37 height 17
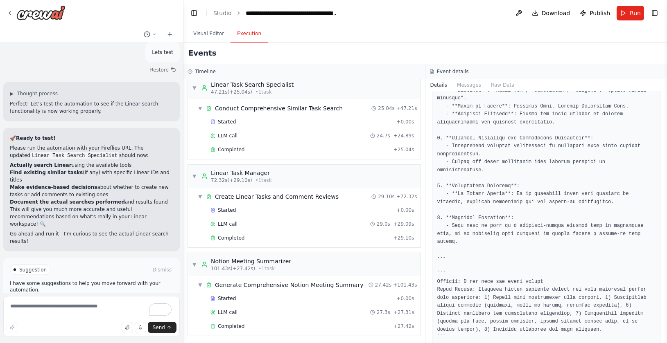
scroll to position [1194, 0]
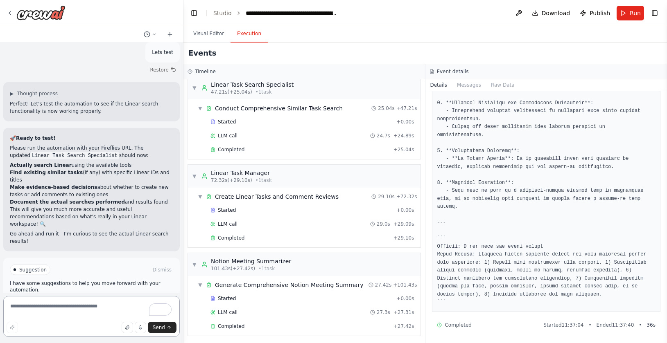
click at [108, 309] on textarea "To enrich screen reader interactions, please activate Accessibility in Grammarl…" at bounding box center [91, 316] width 176 height 41
type textarea "**********"
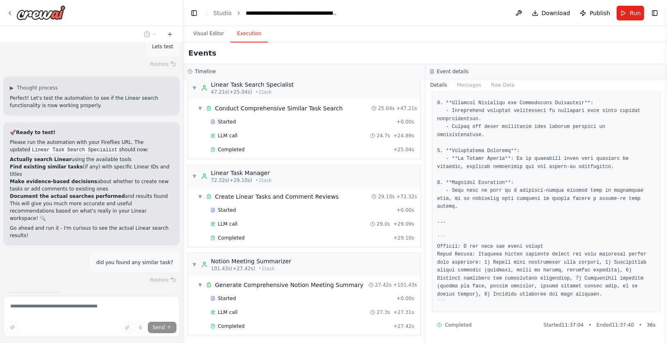
scroll to position [17395, 0]
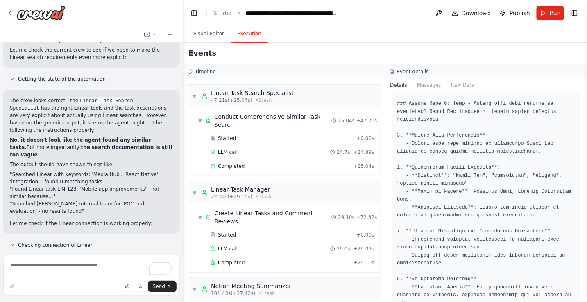
scroll to position [17714, 0]
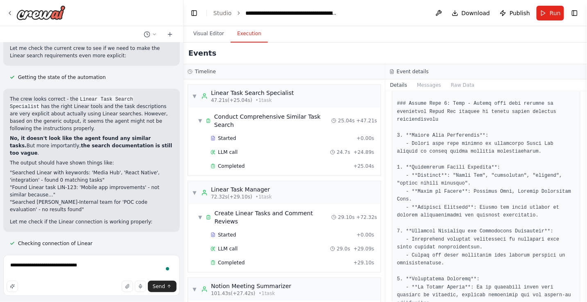
type textarea "**********"
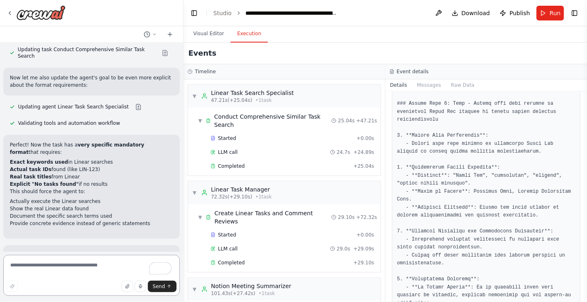
scroll to position [18194, 0]
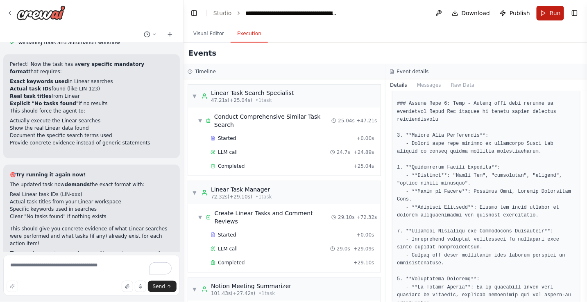
click at [553, 15] on span "Run" at bounding box center [554, 13] width 11 height 8
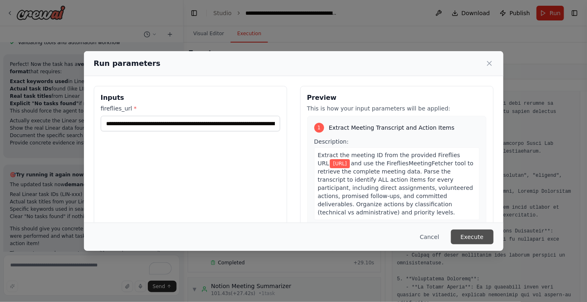
click at [479, 239] on button "Execute" at bounding box center [472, 237] width 43 height 15
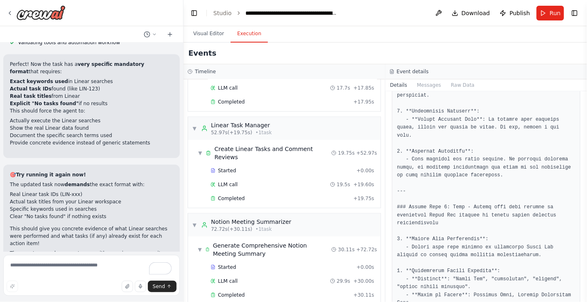
scroll to position [1081, 0]
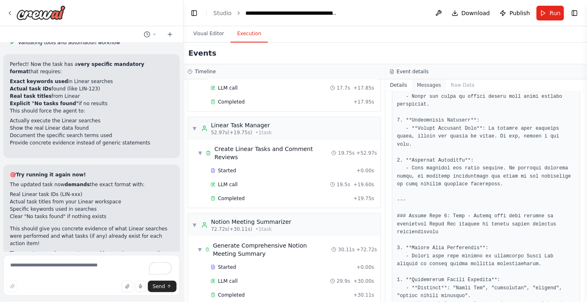
click at [434, 86] on button "Messages" at bounding box center [429, 84] width 34 height 11
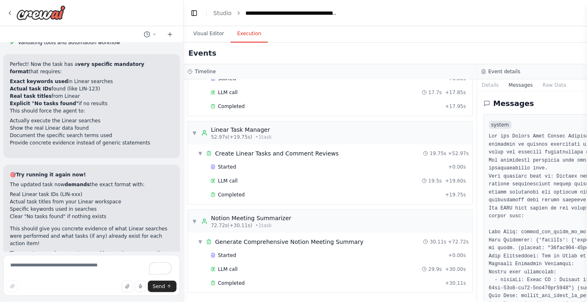
scroll to position [191, 0]
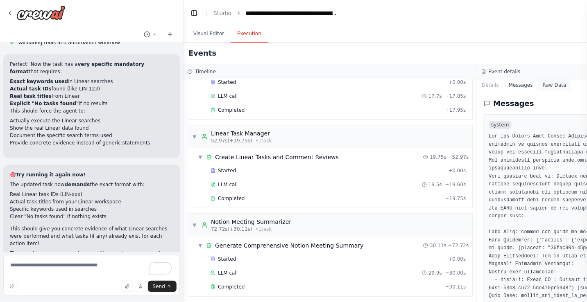
click at [550, 87] on button "Raw Data" at bounding box center [555, 84] width 34 height 11
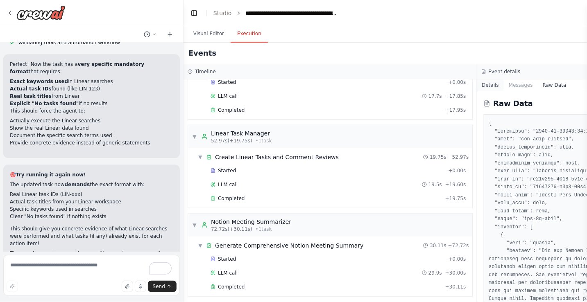
click at [493, 86] on button "Details" at bounding box center [490, 84] width 27 height 11
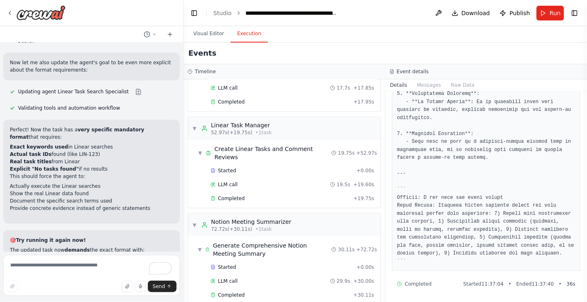
scroll to position [18194, 0]
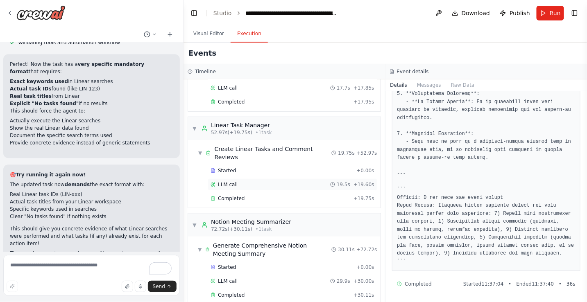
click at [276, 178] on div "LLM call 19.5s + 19.60s" at bounding box center [292, 184] width 169 height 12
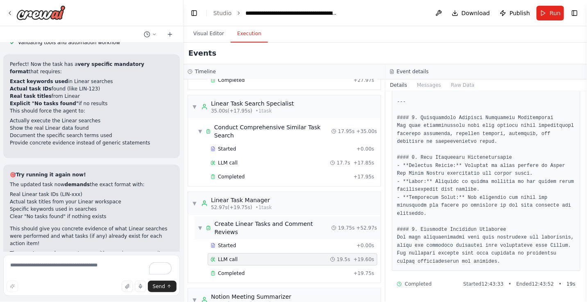
scroll to position [138, 0]
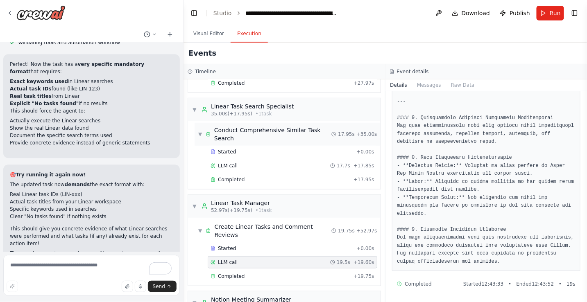
click at [291, 126] on span "Conduct Comprehensive Similar Task Search" at bounding box center [272, 134] width 117 height 16
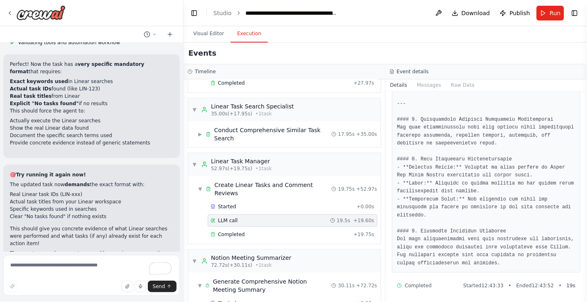
scroll to position [993, 0]
click at [323, 103] on div "▼ Linear Task Search Specialist 35.00s (+17.95s) • 1 task" at bounding box center [284, 109] width 192 height 23
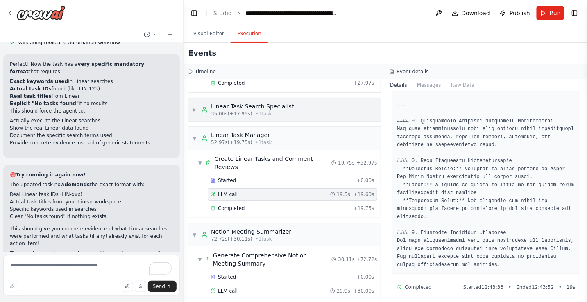
click at [323, 103] on div "▶ Linear Task Search Specialist 35.00s (+17.95s) • 1 task" at bounding box center [284, 109] width 192 height 23
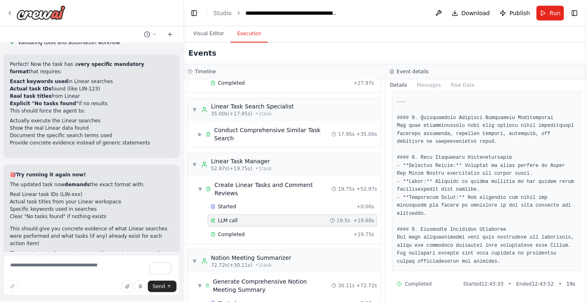
scroll to position [1035, 0]
click at [291, 160] on div "▼ Linear Task Manager 52.97s (+19.75s) • 1 task" at bounding box center [284, 164] width 192 height 23
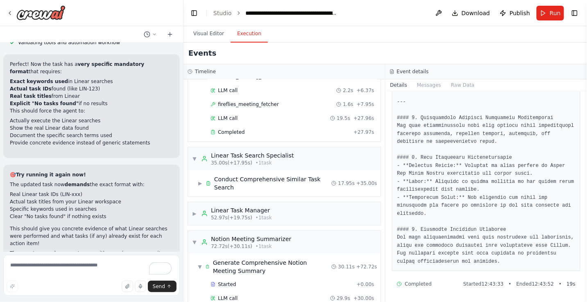
scroll to position [107, 0]
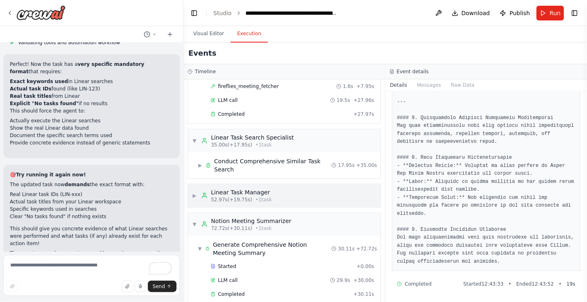
click at [304, 189] on div "▶ Linear Task Manager 52.97s (+19.75s) • 1 task" at bounding box center [284, 195] width 192 height 23
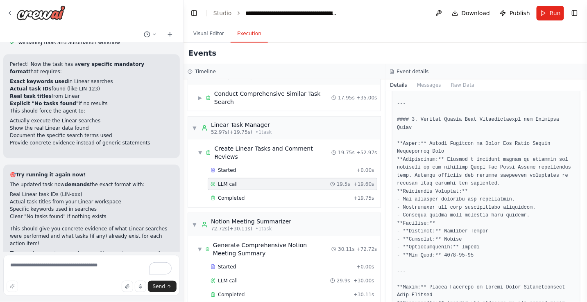
scroll to position [682, 0]
click at [333, 215] on div "▼ Notion Meeting Summarizer 72.72s (+30.11s) • 1 task" at bounding box center [284, 224] width 192 height 23
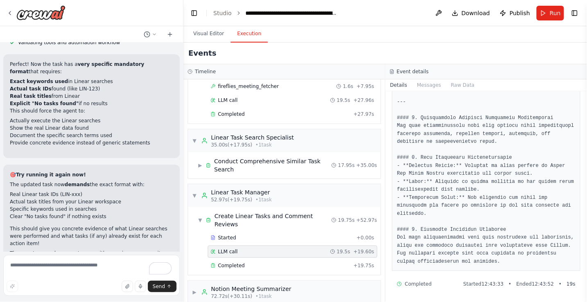
scroll to position [1035, 0]
click at [304, 282] on div "▶ Notion Meeting Summarizer 72.72s (+30.11s) • 1 task" at bounding box center [284, 292] width 192 height 23
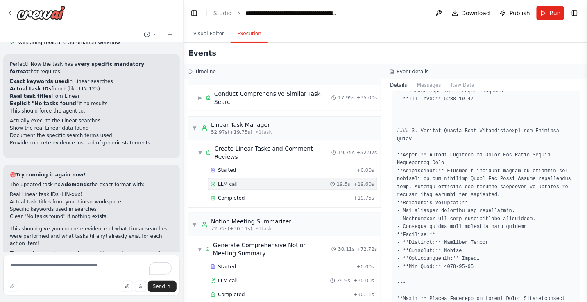
scroll to position [673, 0]
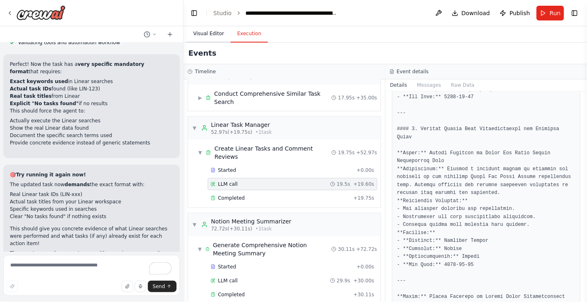
click at [217, 32] on button "Visual Editor" at bounding box center [209, 33] width 44 height 17
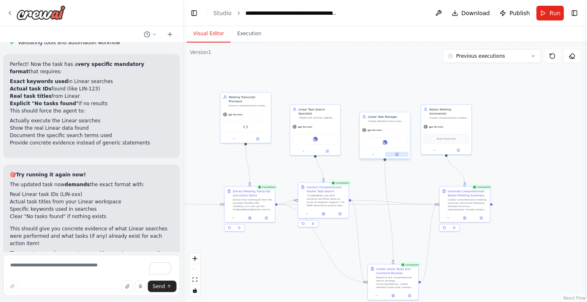
click at [398, 154] on icon at bounding box center [397, 154] width 2 height 2
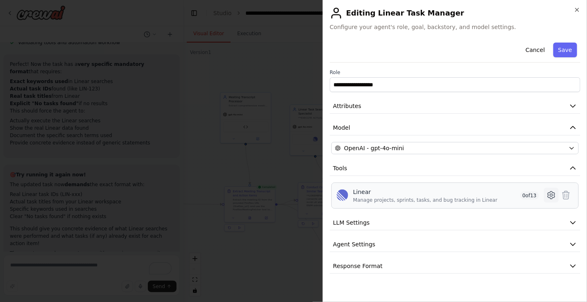
click at [551, 194] on icon at bounding box center [551, 195] width 2 height 2
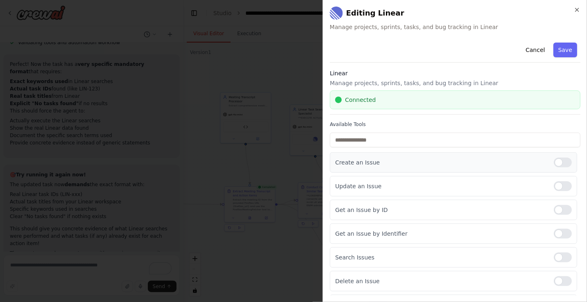
click at [561, 163] on div at bounding box center [562, 163] width 18 height 10
click at [561, 185] on div at bounding box center [562, 186] width 18 height 10
click at [562, 190] on div at bounding box center [562, 186] width 18 height 10
click at [558, 161] on div at bounding box center [562, 163] width 18 height 10
click at [577, 10] on icon "button" at bounding box center [576, 9] width 3 height 3
